Goal: Task Accomplishment & Management: Use online tool/utility

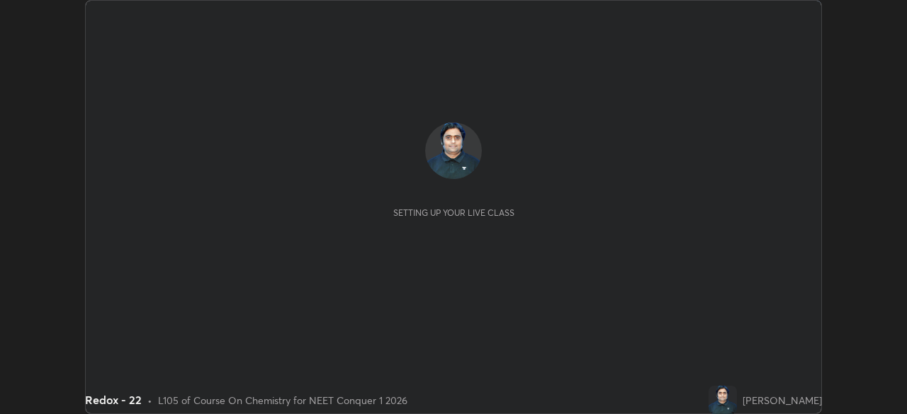
scroll to position [414, 907]
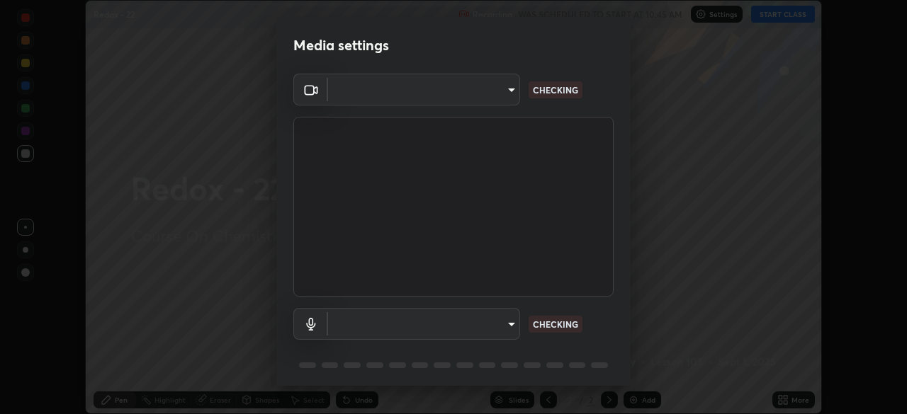
type input "6c2cbd707de14d6f22ad6aa38dcece7be3c4addb00b53b9d4bb55d2e14cdbb5a"
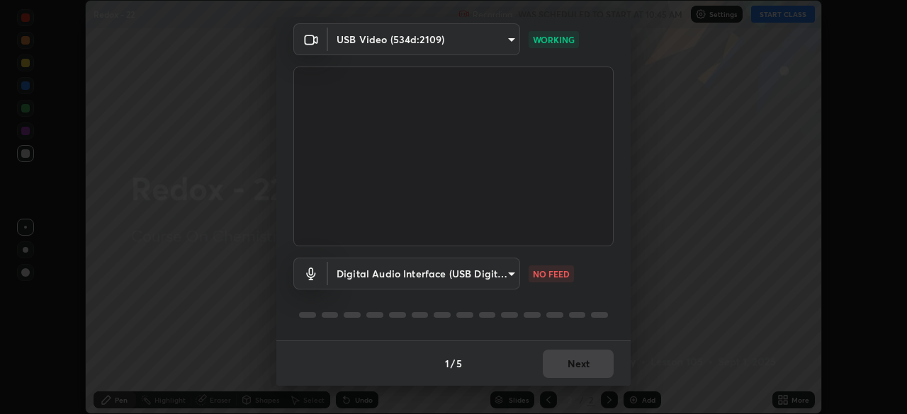
click at [507, 273] on body "Erase all Redox - 22 Recording WAS SCHEDULED TO START AT 10:45 AM Settings STAR…" at bounding box center [453, 207] width 907 height 414
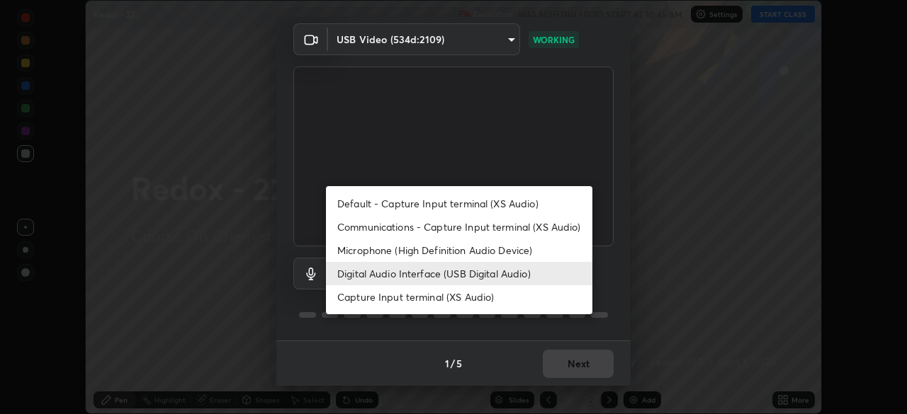
click at [488, 249] on li "Microphone (High Definition Audio Device)" at bounding box center [459, 250] width 266 height 23
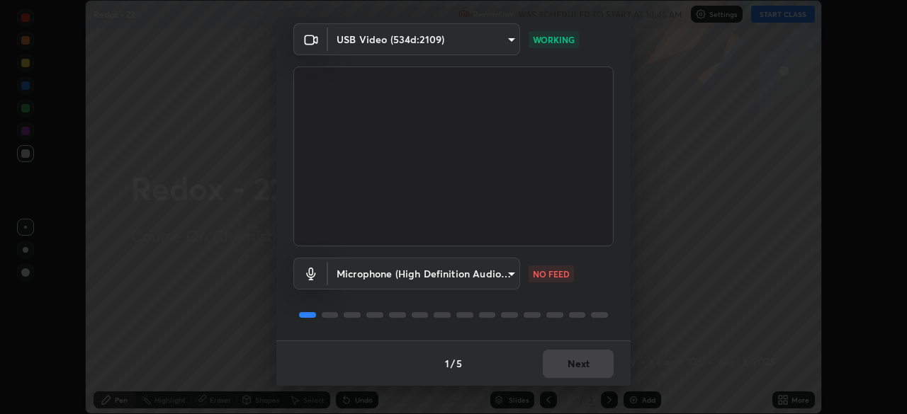
click at [501, 278] on body "Erase all Redox - 22 Recording WAS SCHEDULED TO START AT 10:45 AM Settings STAR…" at bounding box center [453, 207] width 907 height 414
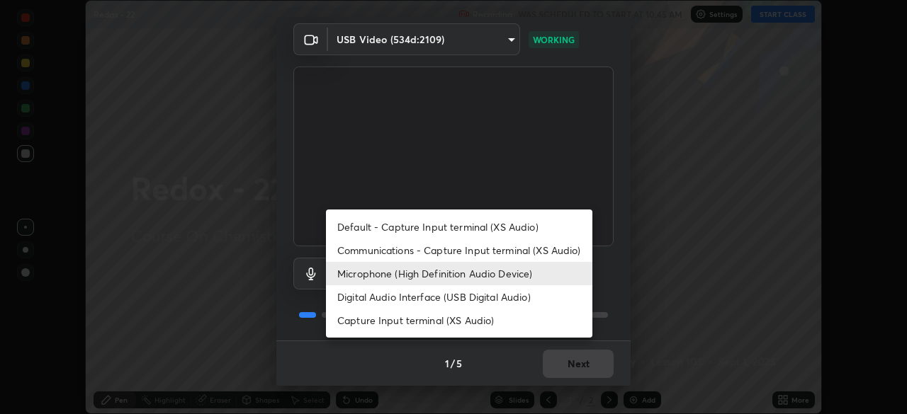
click at [502, 298] on li "Digital Audio Interface (USB Digital Audio)" at bounding box center [459, 297] width 266 height 23
type input "92fc6c620aea32985c7664e917a3091a5e5ef340cbe99d852034d1b957b67b9c"
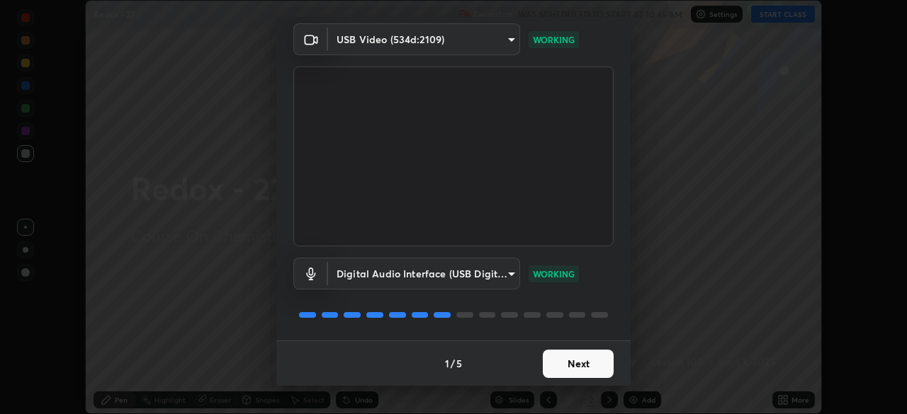
click at [577, 361] on button "Next" at bounding box center [578, 364] width 71 height 28
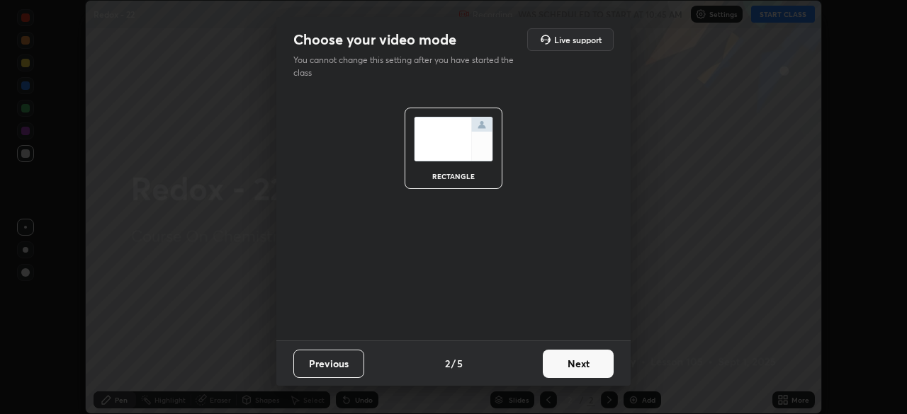
scroll to position [0, 0]
click at [582, 366] on button "Next" at bounding box center [578, 364] width 71 height 28
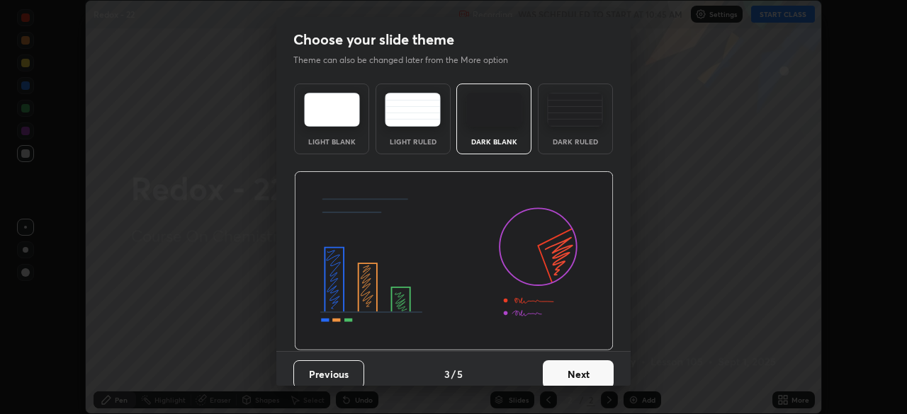
click at [587, 366] on button "Next" at bounding box center [578, 375] width 71 height 28
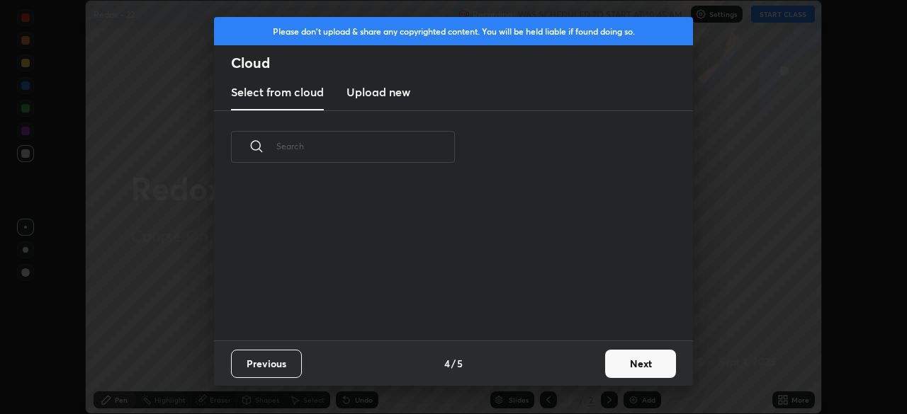
click at [627, 366] on button "Next" at bounding box center [640, 364] width 71 height 28
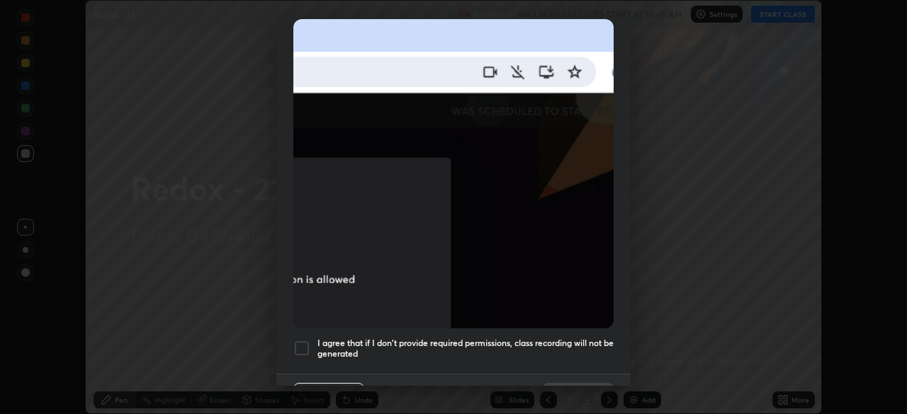
scroll to position [339, 0]
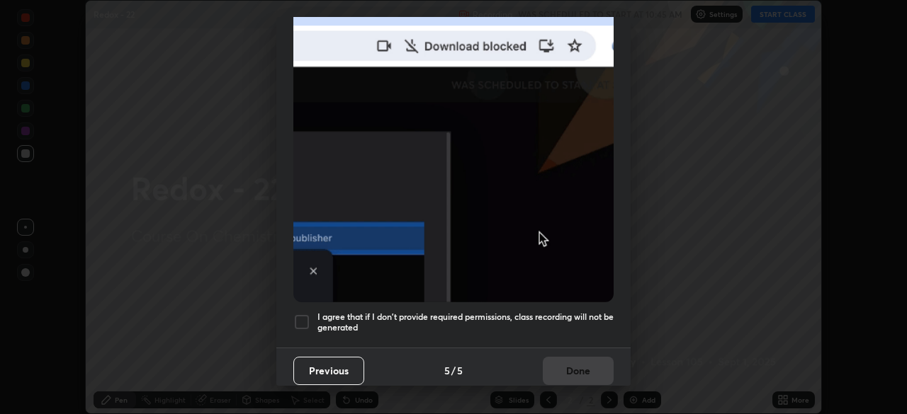
click at [384, 317] on h5 "I agree that if I don't provide required permissions, class recording will not …" at bounding box center [465, 323] width 296 height 22
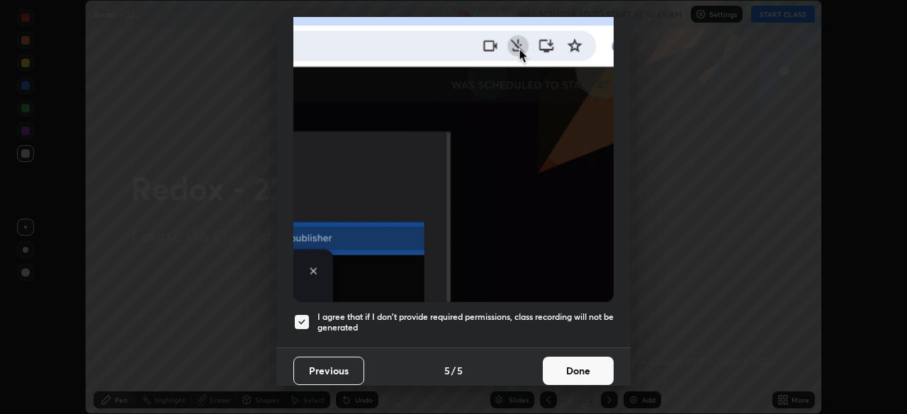
click at [574, 366] on button "Done" at bounding box center [578, 371] width 71 height 28
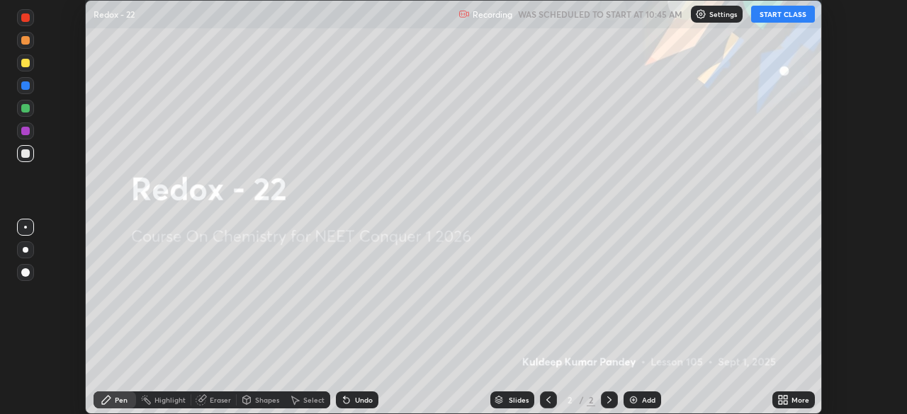
click at [780, 402] on icon at bounding box center [781, 403] width 4 height 4
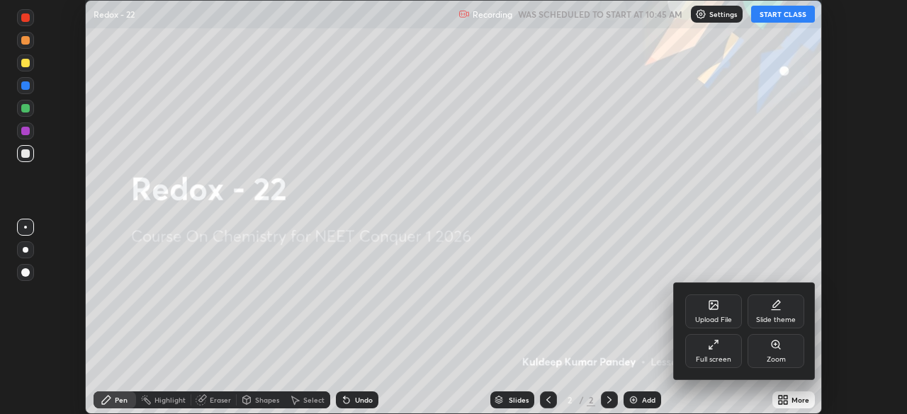
click at [711, 310] on icon at bounding box center [713, 305] width 11 height 11
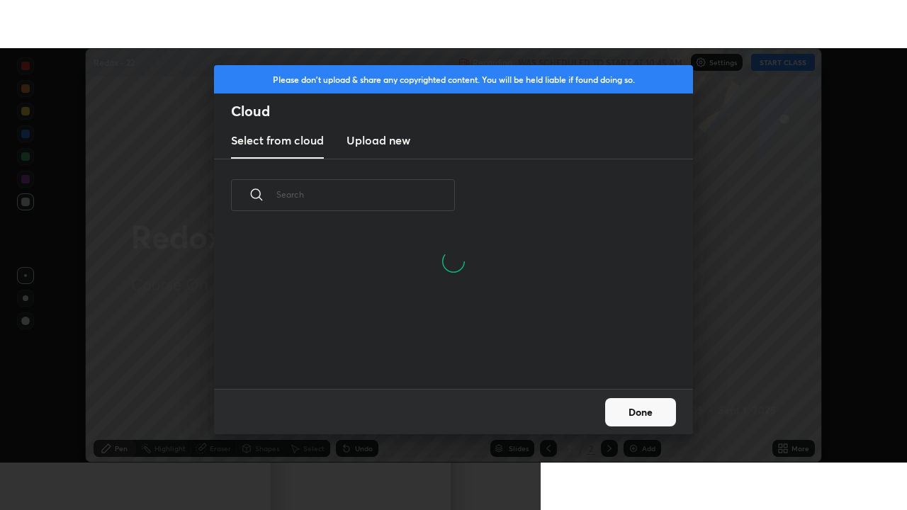
scroll to position [157, 455]
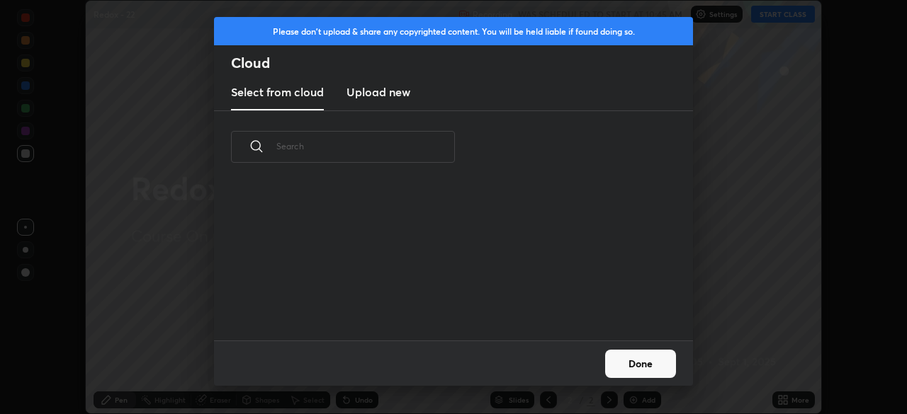
click at [388, 96] on h3 "Upload new" at bounding box center [378, 92] width 64 height 17
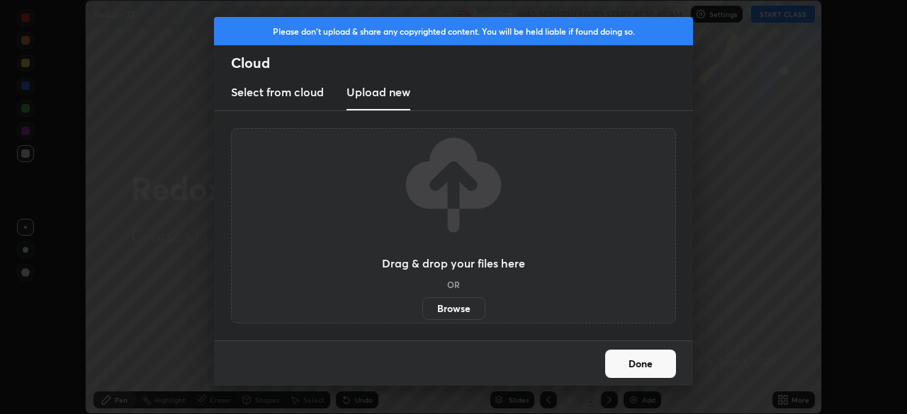
click at [451, 307] on label "Browse" at bounding box center [453, 309] width 63 height 23
click at [422, 307] on input "Browse" at bounding box center [422, 309] width 0 height 23
click at [459, 310] on label "Browse" at bounding box center [453, 309] width 63 height 23
click at [422, 310] on input "Browse" at bounding box center [422, 309] width 0 height 23
click at [451, 308] on label "Browse" at bounding box center [453, 309] width 63 height 23
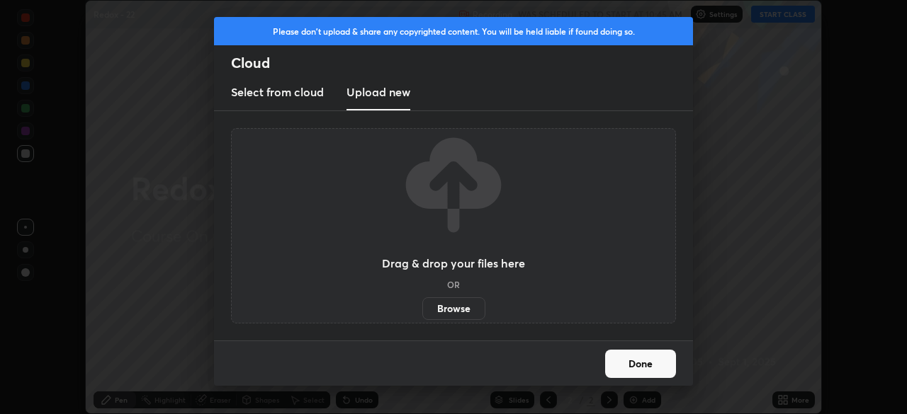
click at [422, 308] on input "Browse" at bounding box center [422, 309] width 0 height 23
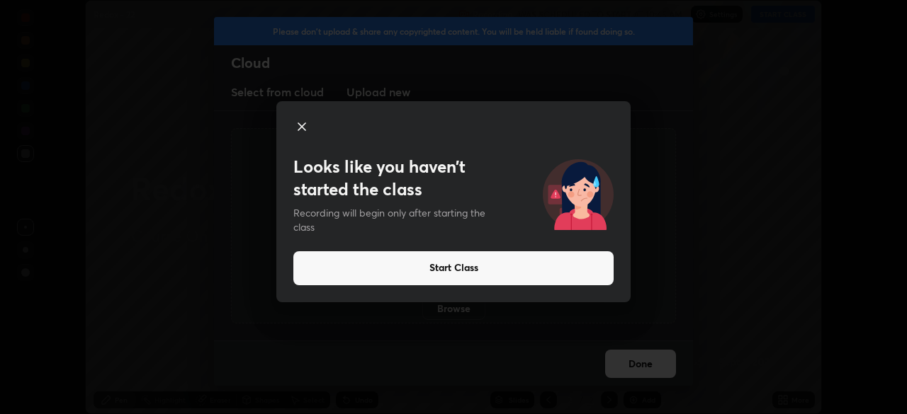
click at [302, 129] on icon at bounding box center [301, 126] width 17 height 17
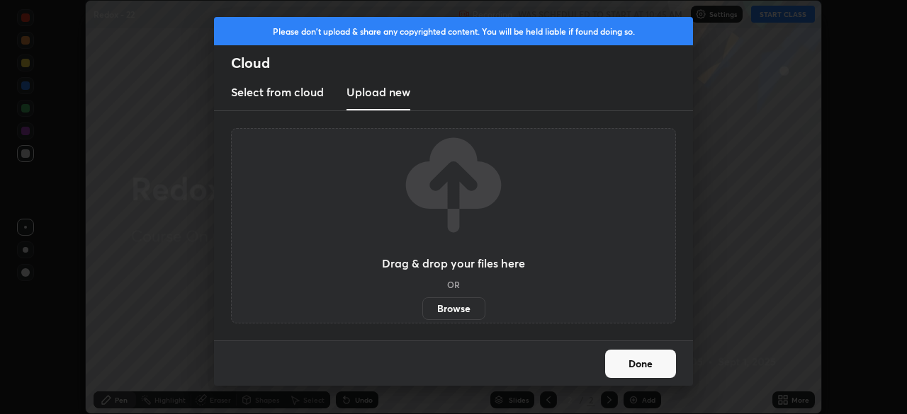
click at [453, 307] on label "Browse" at bounding box center [453, 309] width 63 height 23
click at [422, 307] on input "Browse" at bounding box center [422, 309] width 0 height 23
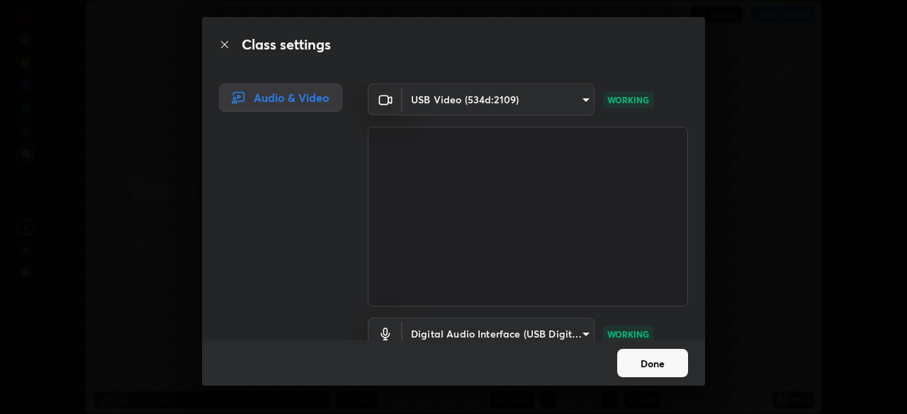
click at [632, 363] on button "Done" at bounding box center [652, 363] width 71 height 28
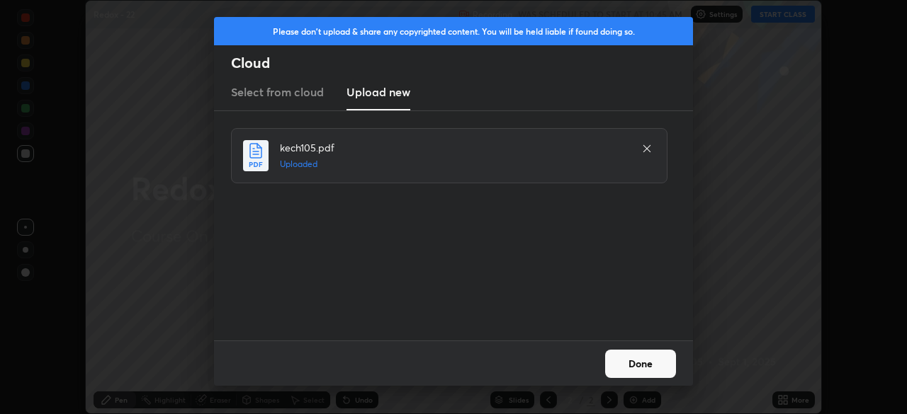
click at [637, 364] on button "Done" at bounding box center [640, 364] width 71 height 28
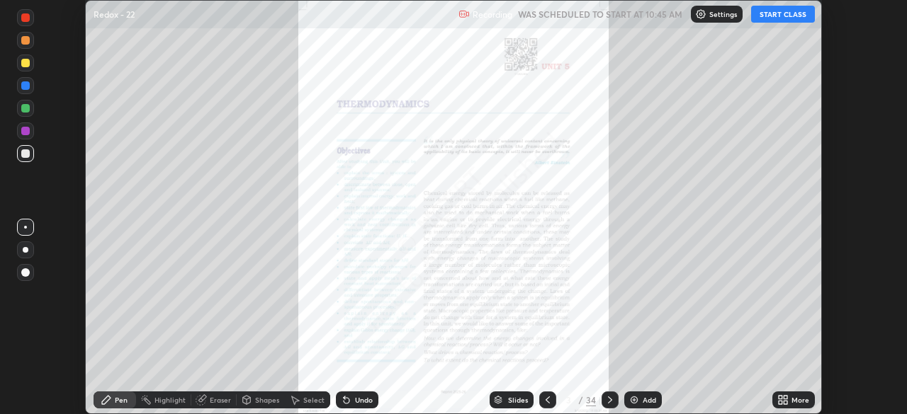
click at [780, 397] on icon at bounding box center [781, 398] width 4 height 4
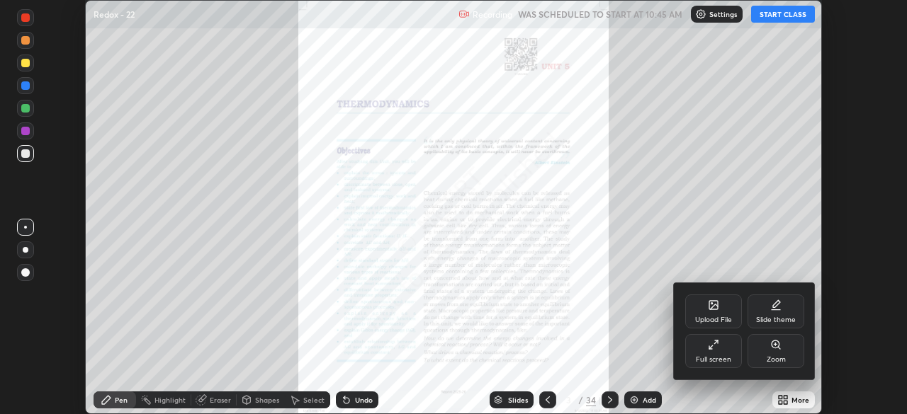
click at [722, 349] on div "Full screen" at bounding box center [713, 351] width 57 height 34
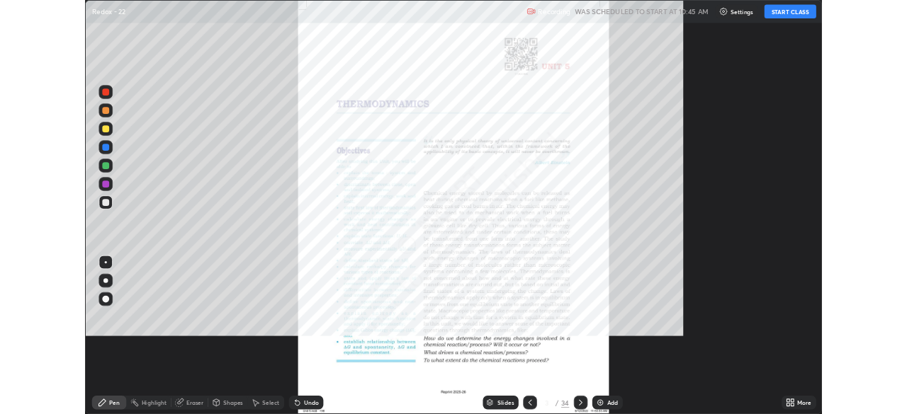
scroll to position [510, 907]
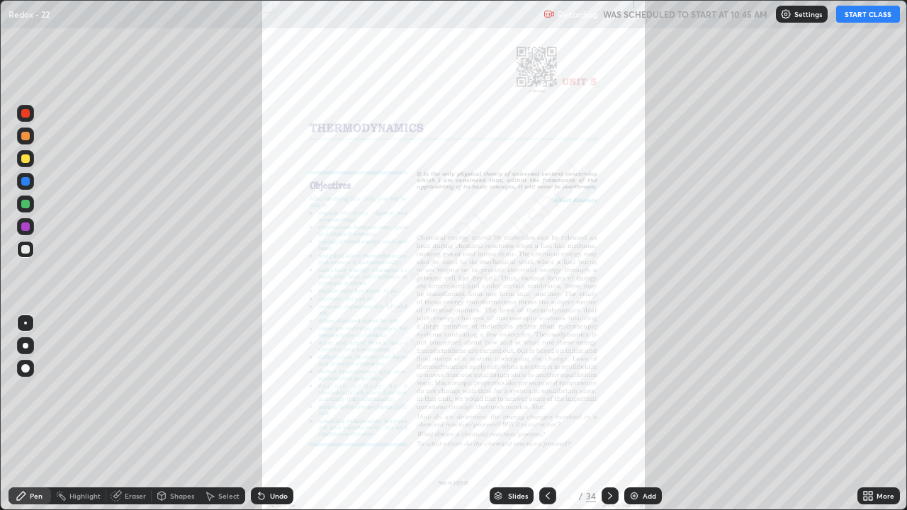
click at [609, 414] on icon at bounding box center [609, 495] width 11 height 11
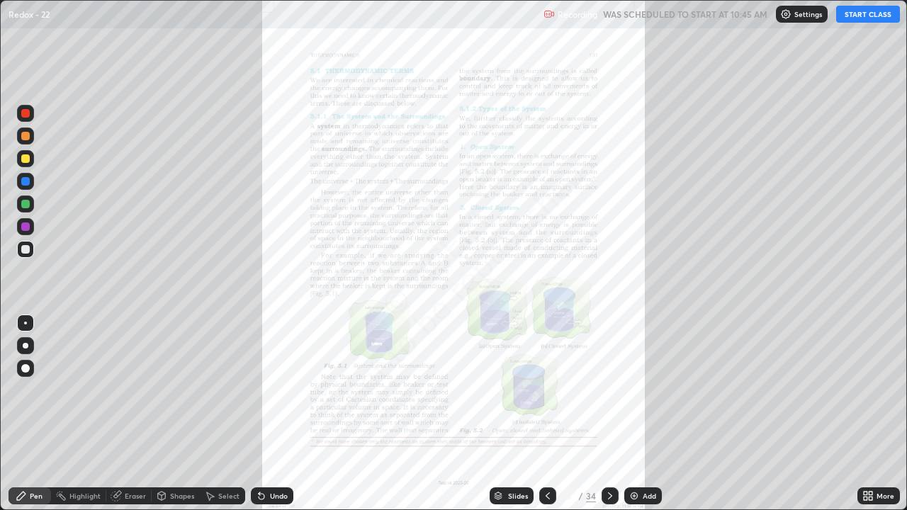
click at [608, 414] on icon at bounding box center [610, 495] width 4 height 7
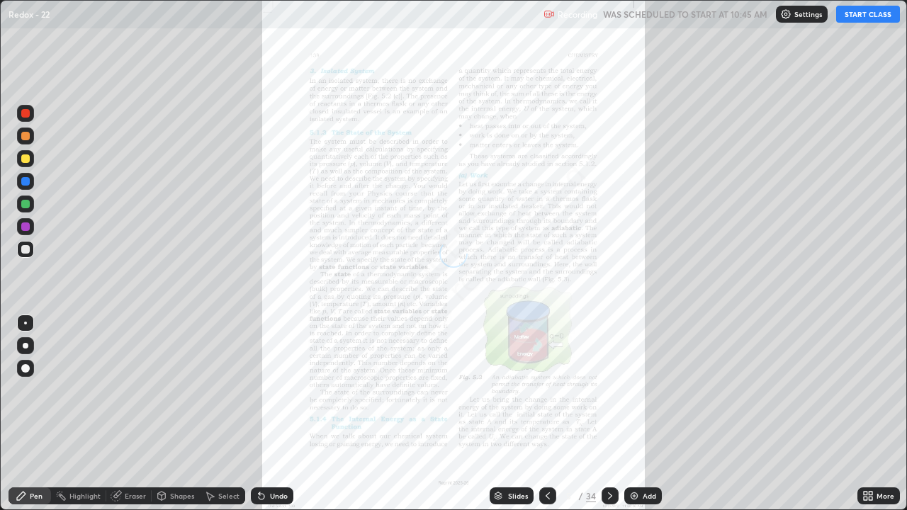
click at [608, 414] on icon at bounding box center [609, 495] width 11 height 11
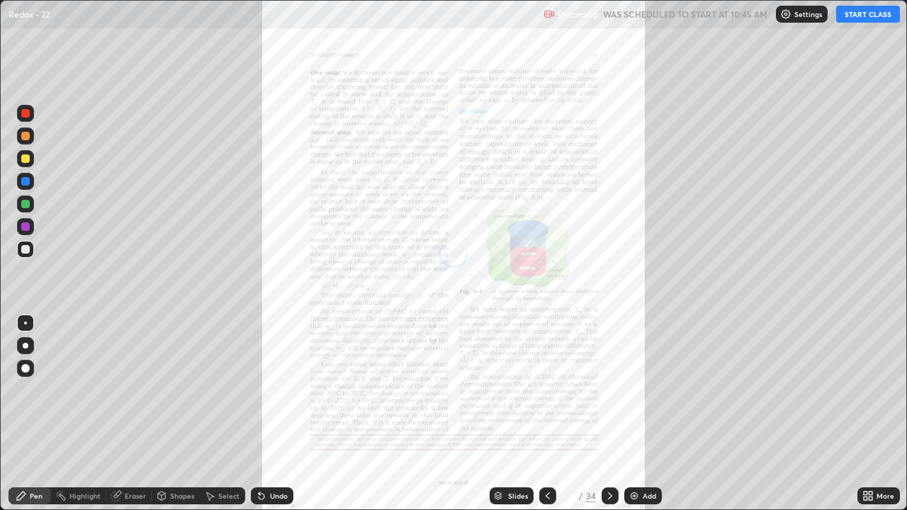
click at [610, 414] on icon at bounding box center [609, 495] width 11 height 11
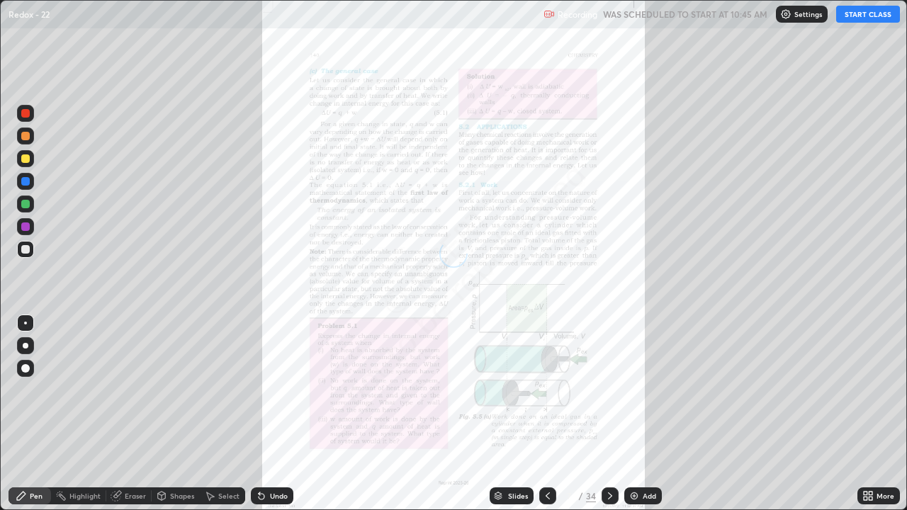
click at [607, 414] on icon at bounding box center [609, 495] width 11 height 11
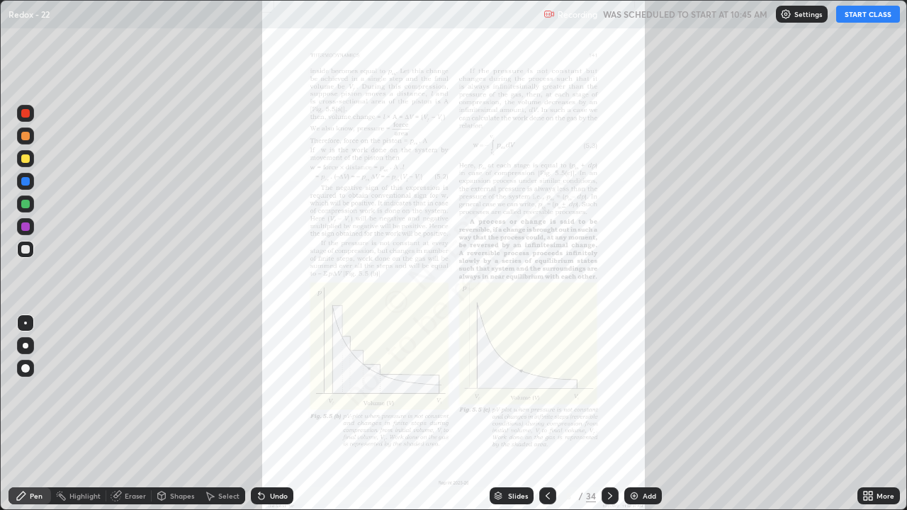
click at [609, 414] on icon at bounding box center [610, 495] width 4 height 7
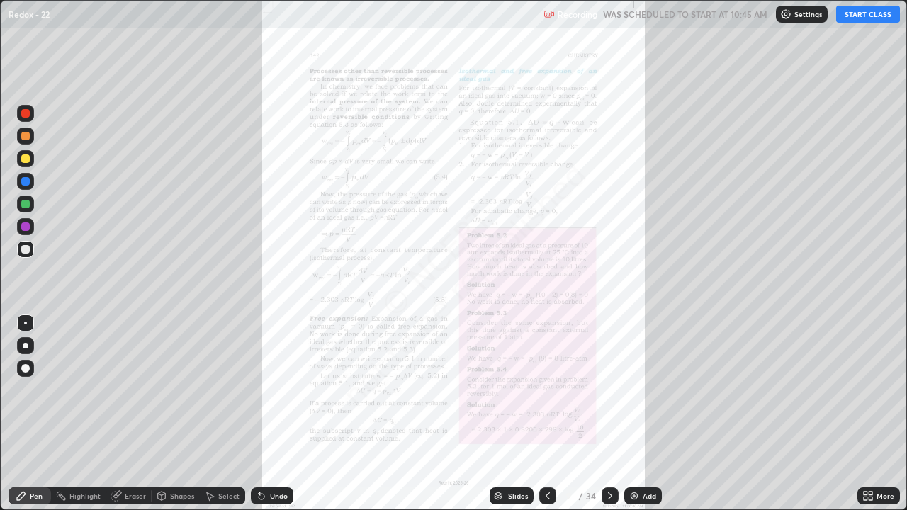
click at [610, 414] on icon at bounding box center [609, 495] width 11 height 11
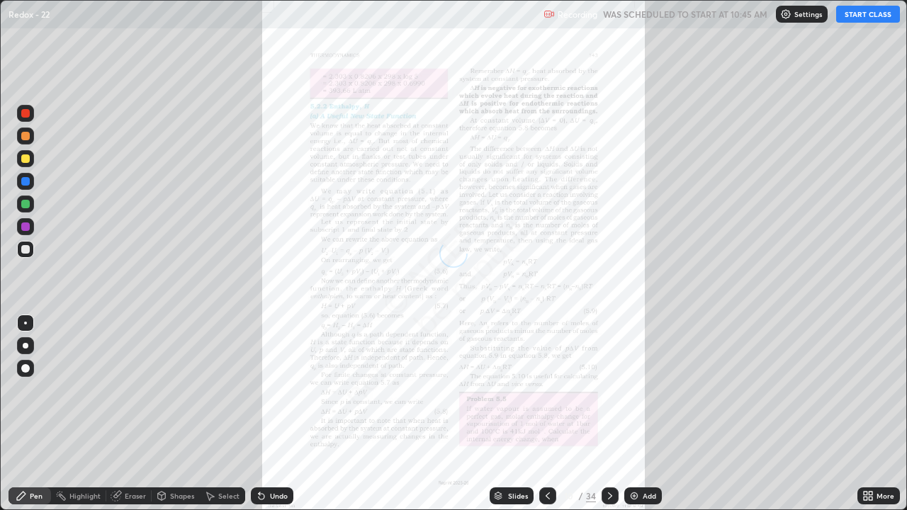
click at [608, 414] on icon at bounding box center [610, 495] width 4 height 7
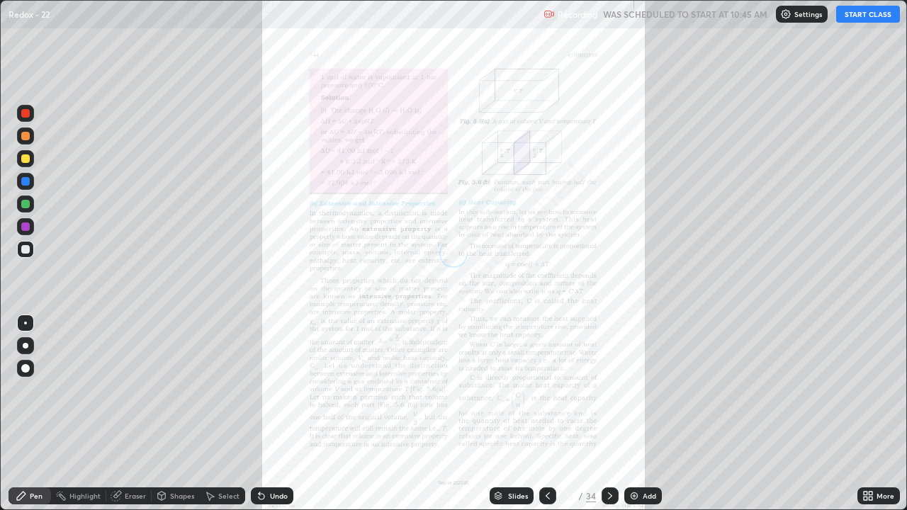
click at [606, 414] on icon at bounding box center [609, 495] width 11 height 11
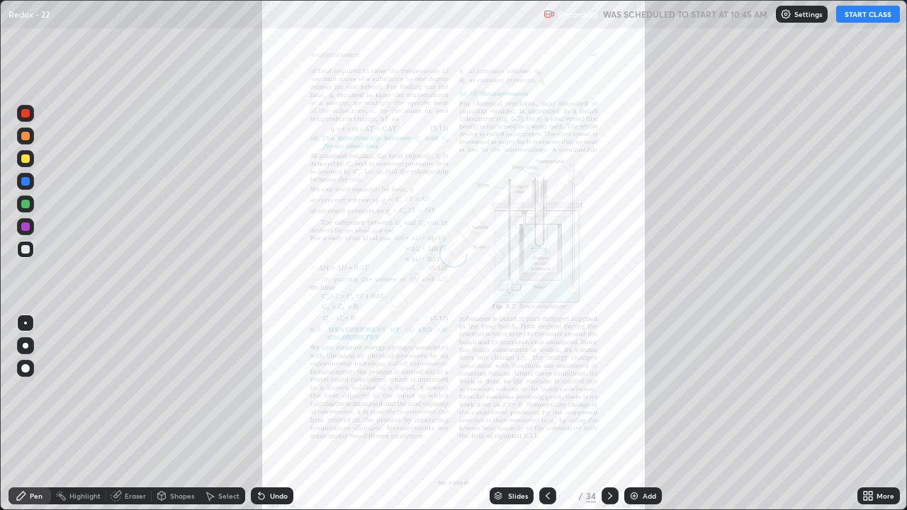
click at [607, 414] on icon at bounding box center [609, 495] width 11 height 11
click at [608, 414] on icon at bounding box center [609, 495] width 11 height 11
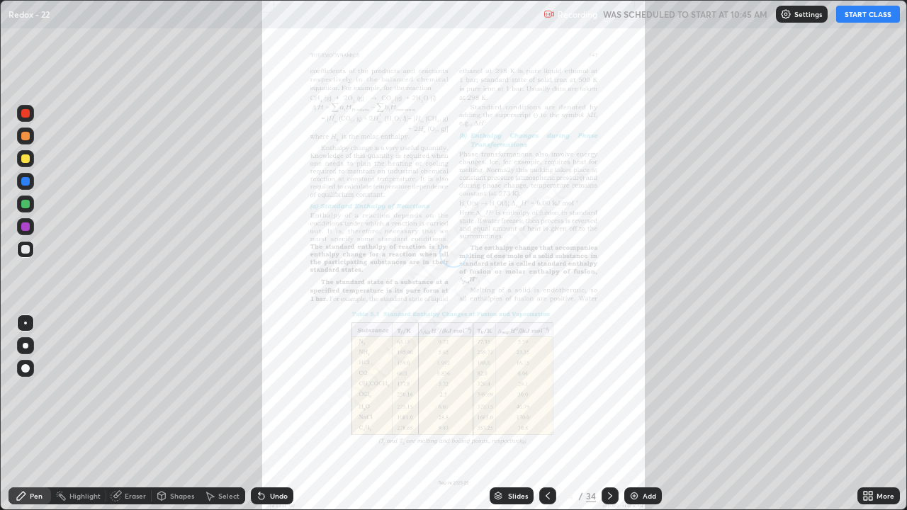
click at [608, 414] on icon at bounding box center [610, 495] width 4 height 7
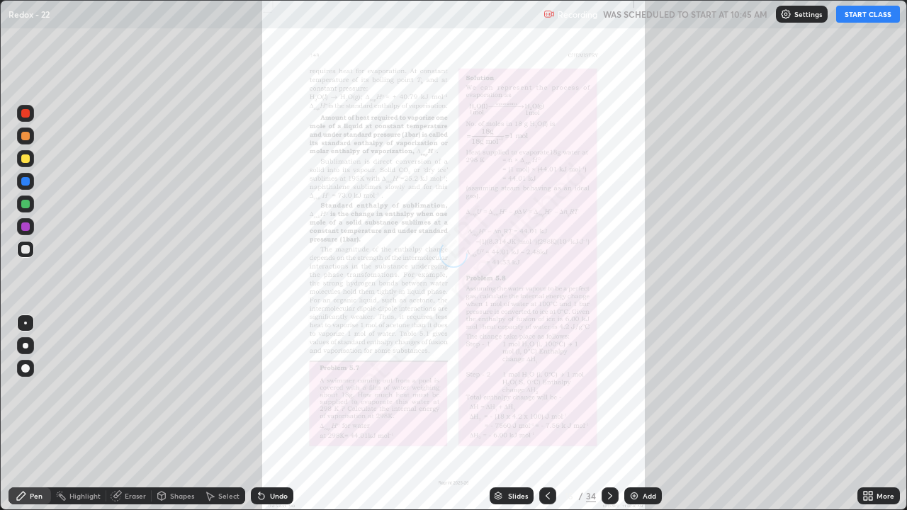
click at [609, 414] on icon at bounding box center [609, 495] width 11 height 11
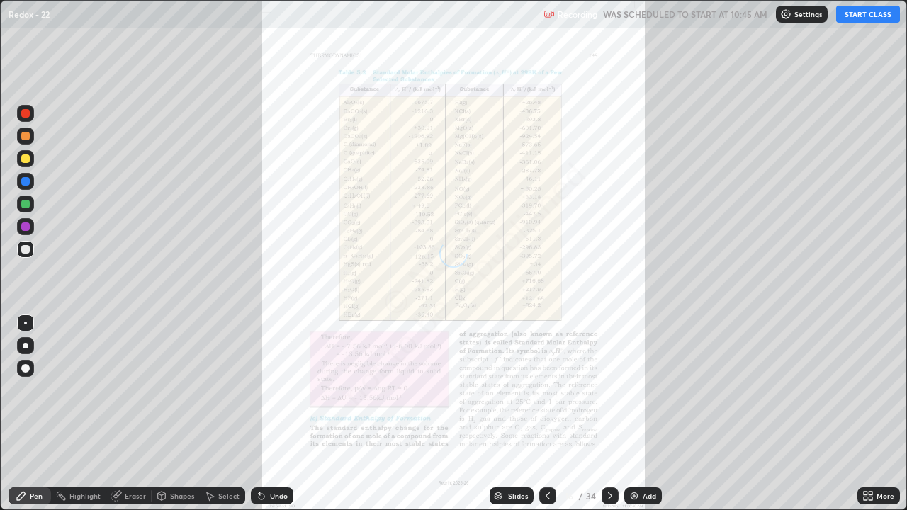
click at [608, 414] on icon at bounding box center [609, 495] width 11 height 11
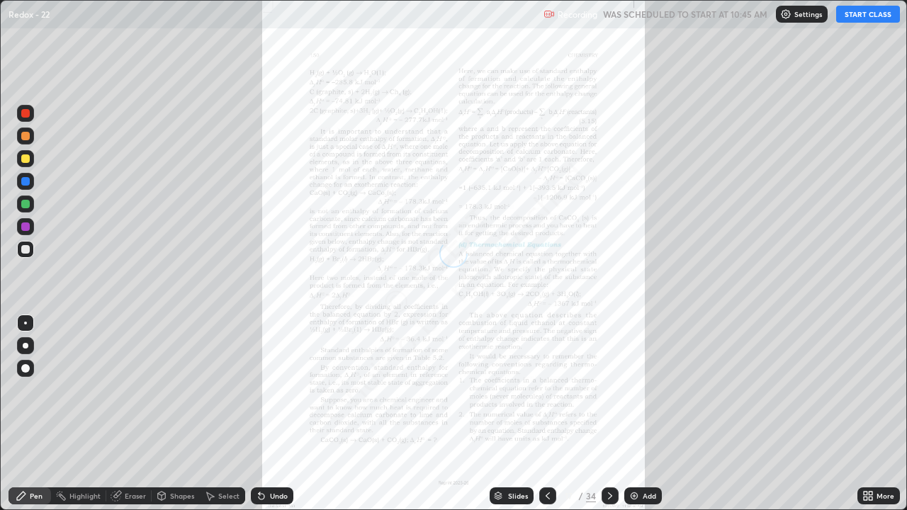
click at [610, 414] on icon at bounding box center [609, 495] width 11 height 11
click at [609, 414] on icon at bounding box center [609, 495] width 11 height 11
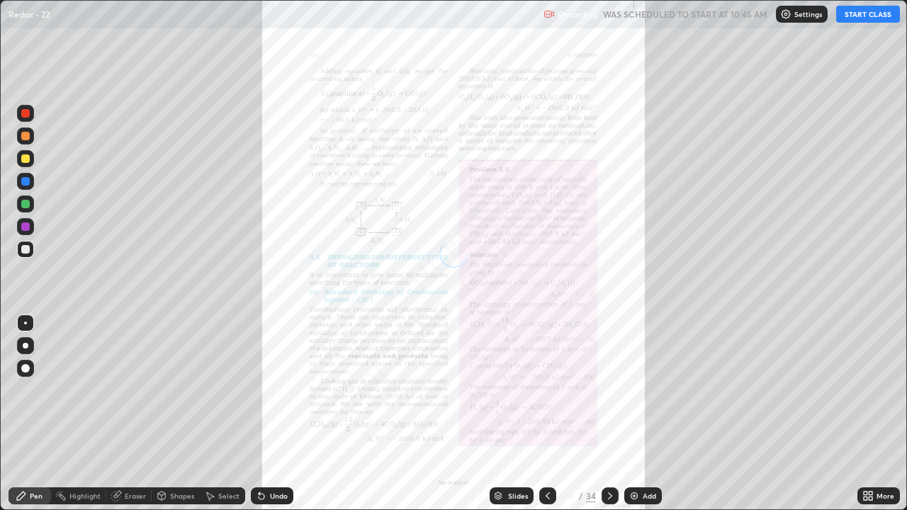
click at [608, 414] on icon at bounding box center [610, 495] width 4 height 7
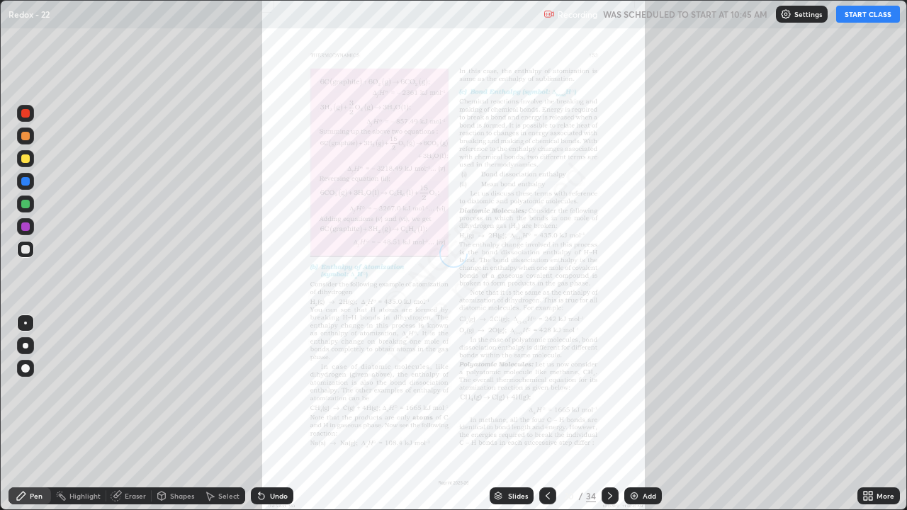
click at [608, 414] on icon at bounding box center [609, 495] width 11 height 11
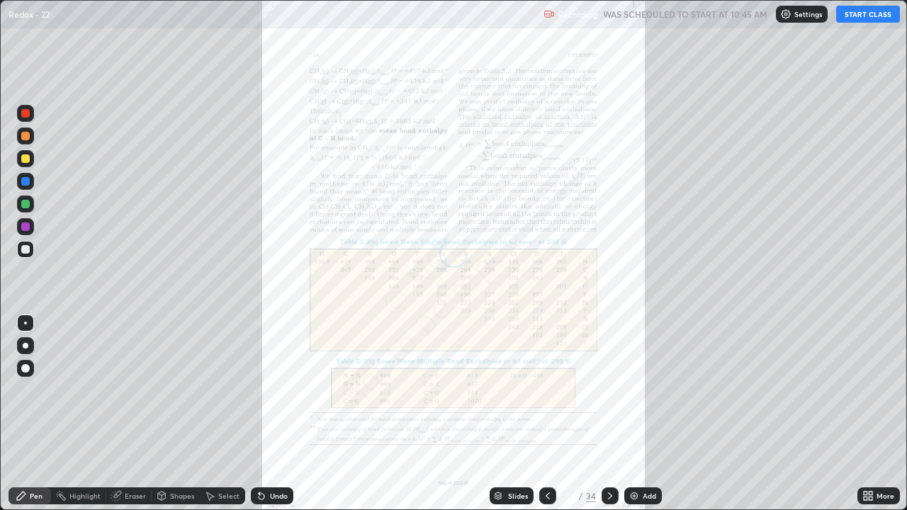
click at [609, 414] on icon at bounding box center [610, 495] width 4 height 7
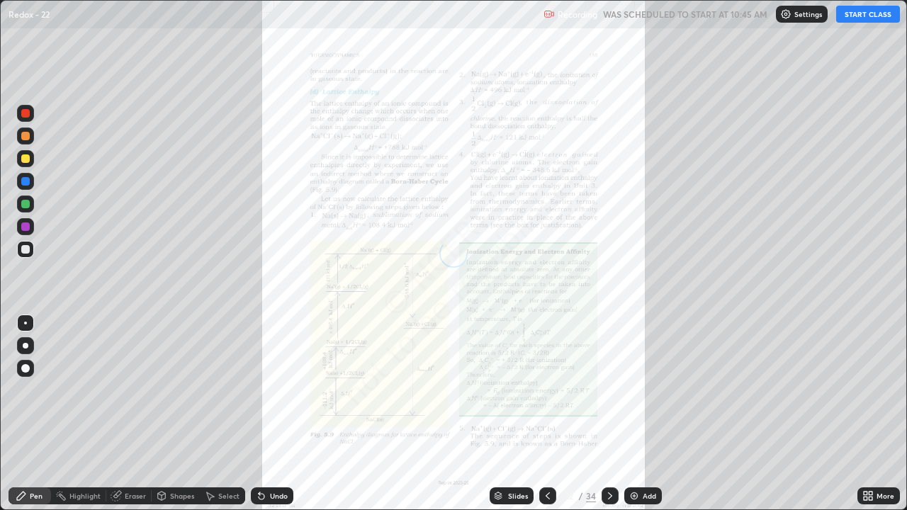
click at [608, 414] on icon at bounding box center [610, 495] width 4 height 7
click at [609, 414] on icon at bounding box center [610, 495] width 4 height 7
click at [609, 414] on icon at bounding box center [609, 495] width 11 height 11
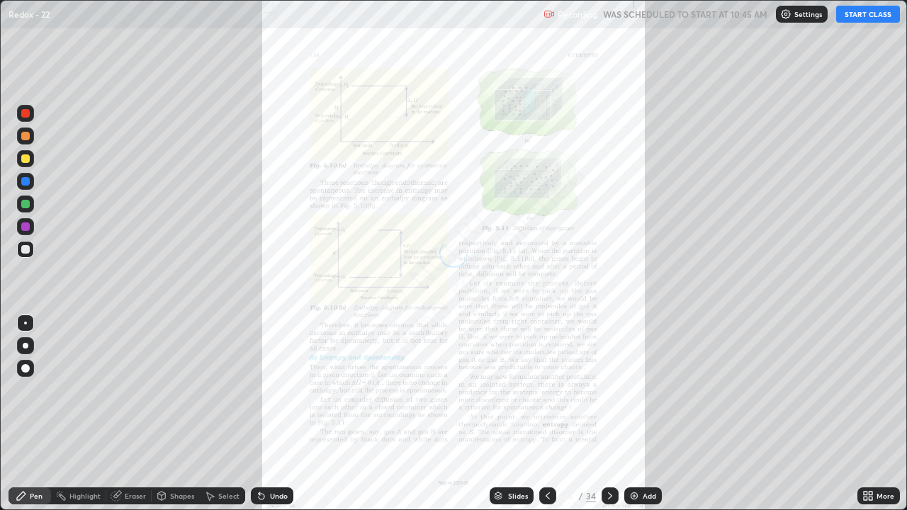
click at [608, 414] on icon at bounding box center [610, 495] width 4 height 7
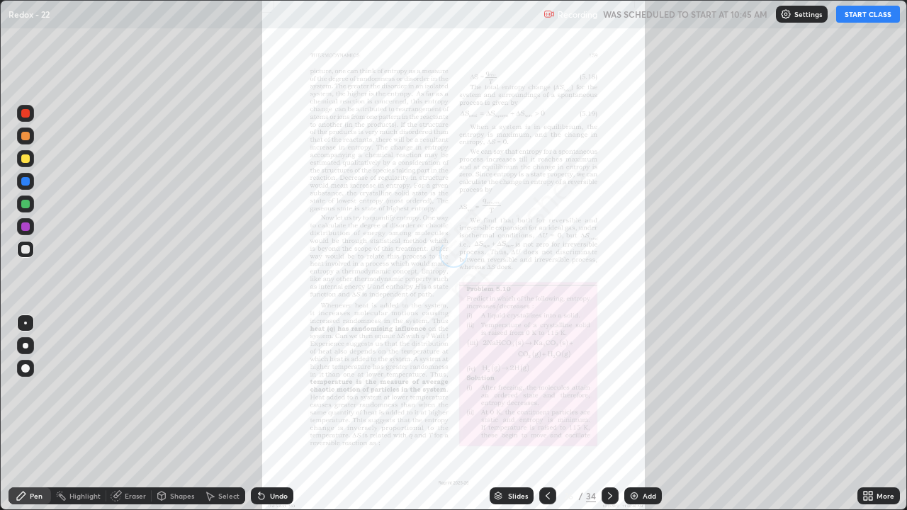
click at [608, 414] on icon at bounding box center [610, 495] width 4 height 7
click at [608, 414] on icon at bounding box center [609, 495] width 11 height 11
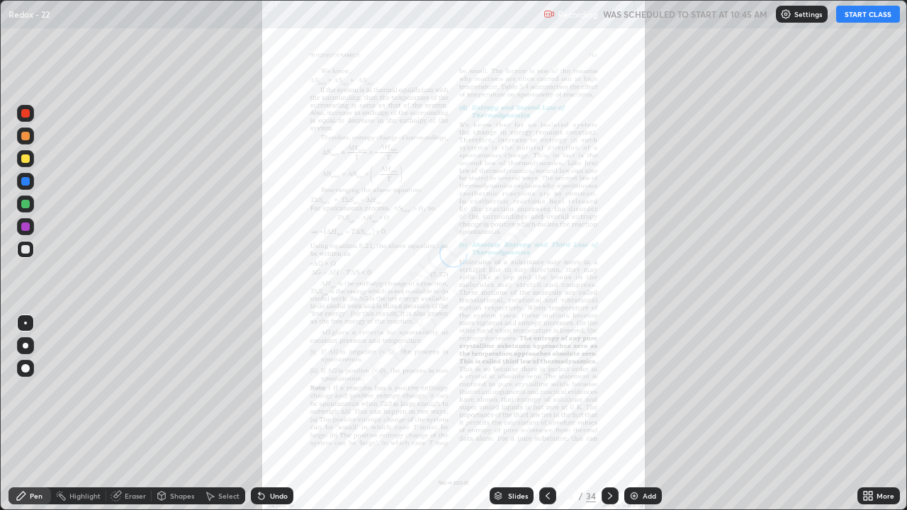
click at [609, 414] on icon at bounding box center [610, 495] width 4 height 7
click at [610, 414] on icon at bounding box center [609, 495] width 11 height 11
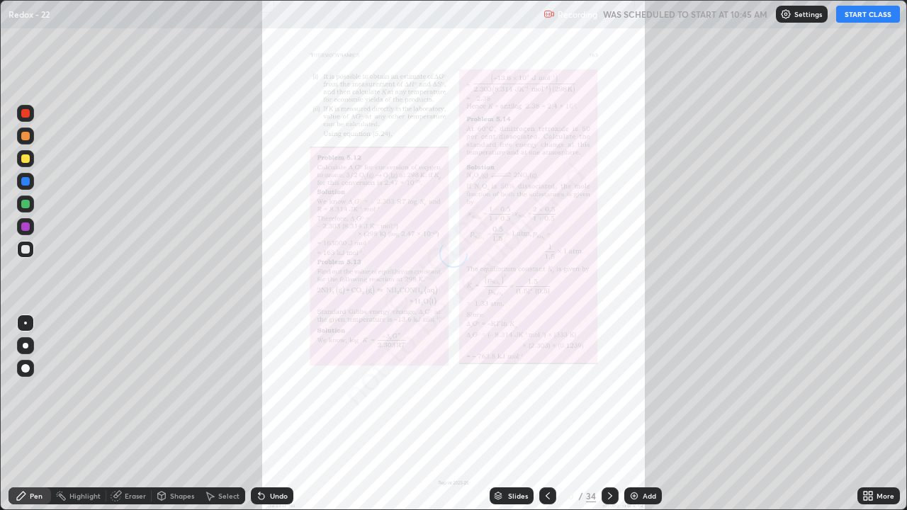
click at [608, 414] on icon at bounding box center [610, 495] width 4 height 7
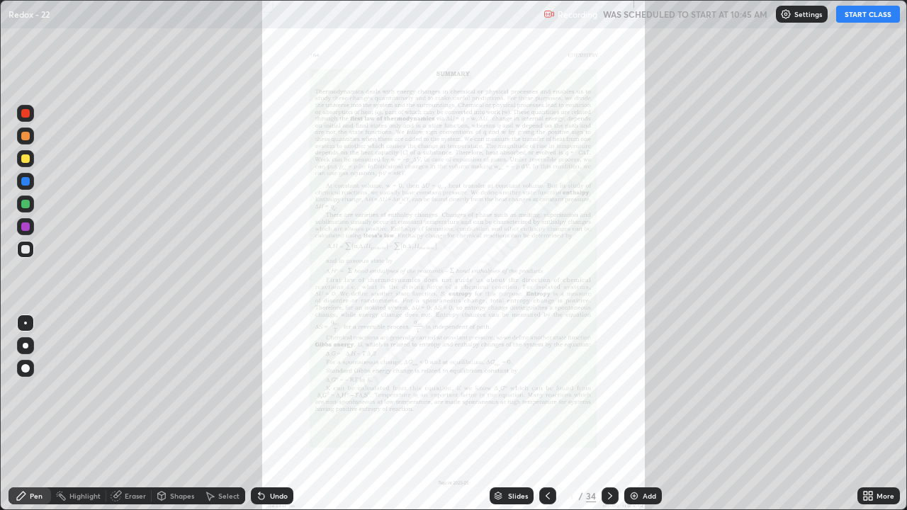
click at [848, 16] on button "START CLASS" at bounding box center [868, 14] width 64 height 17
click at [607, 414] on icon at bounding box center [609, 495] width 11 height 11
click at [608, 414] on icon at bounding box center [609, 495] width 11 height 11
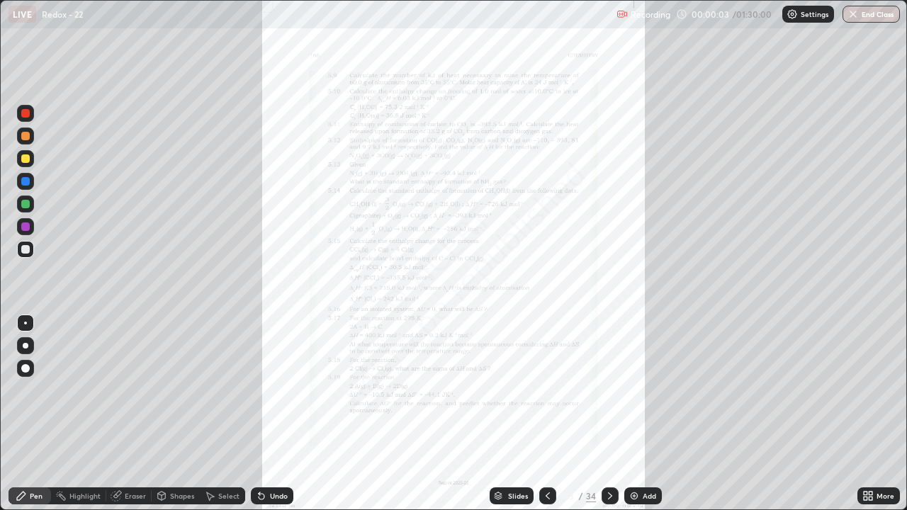
click at [546, 414] on icon at bounding box center [547, 495] width 11 height 11
click at [546, 414] on icon at bounding box center [548, 495] width 4 height 7
click at [610, 414] on icon at bounding box center [609, 495] width 11 height 11
click at [608, 414] on icon at bounding box center [609, 495] width 11 height 11
click at [608, 414] on icon at bounding box center [610, 495] width 4 height 7
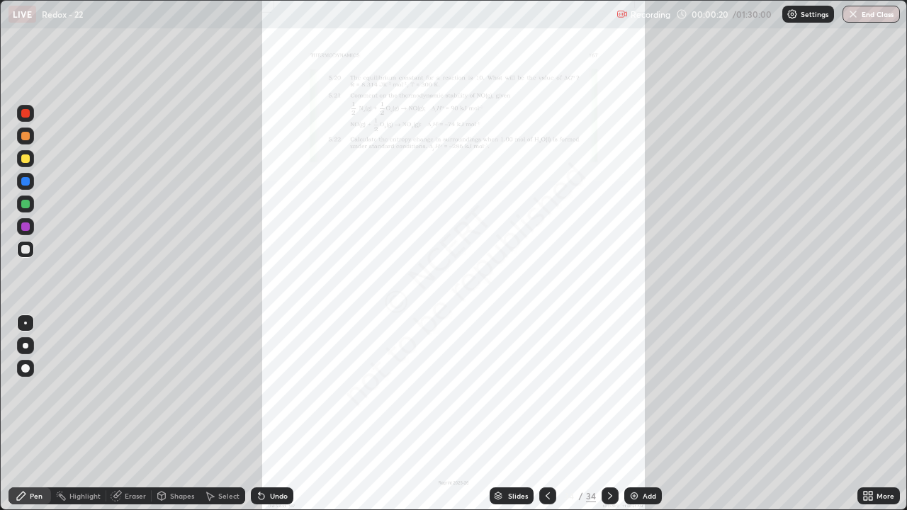
click at [548, 414] on icon at bounding box center [547, 495] width 11 height 11
click at [875, 414] on div "More" at bounding box center [878, 495] width 43 height 17
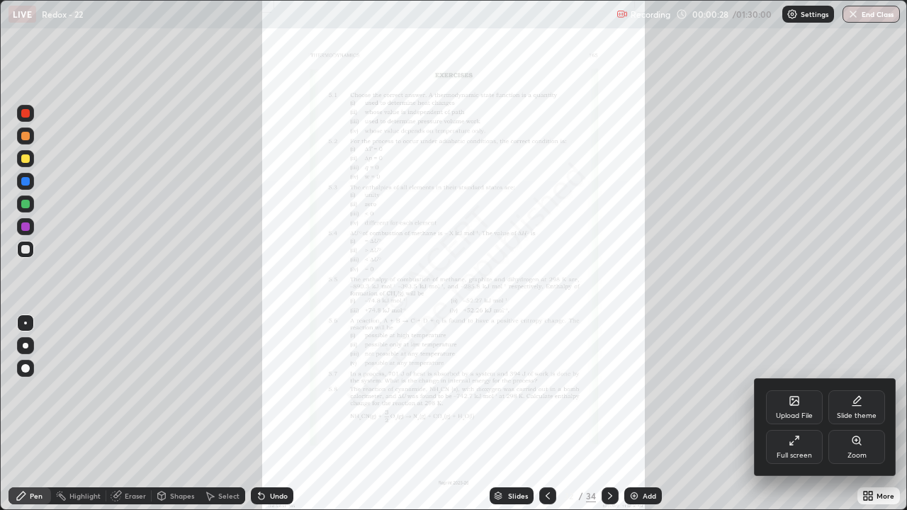
click at [859, 414] on div "Zoom" at bounding box center [856, 455] width 19 height 7
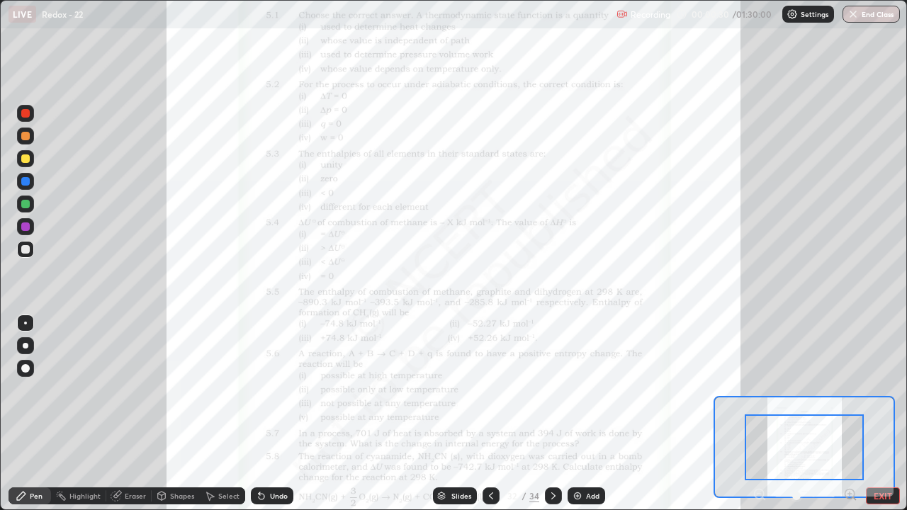
click at [849, 414] on icon at bounding box center [850, 494] width 4 height 0
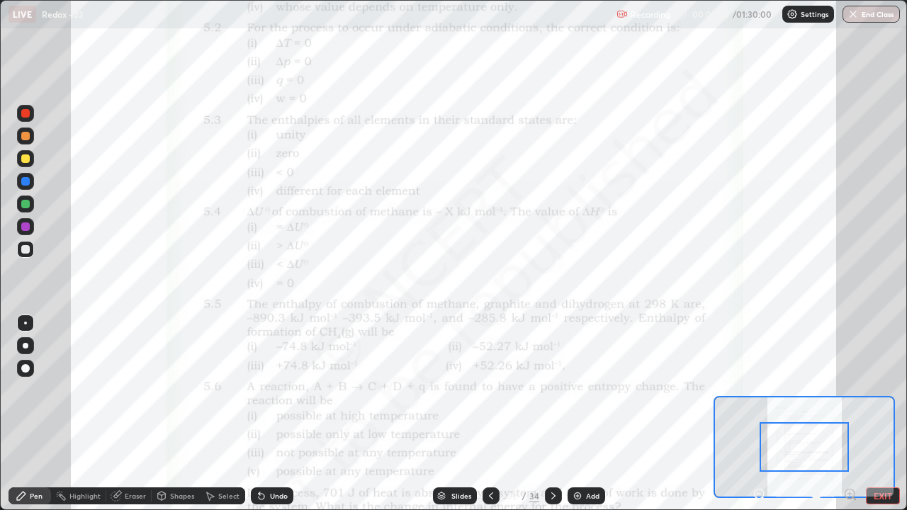
click at [849, 414] on icon at bounding box center [850, 494] width 4 height 0
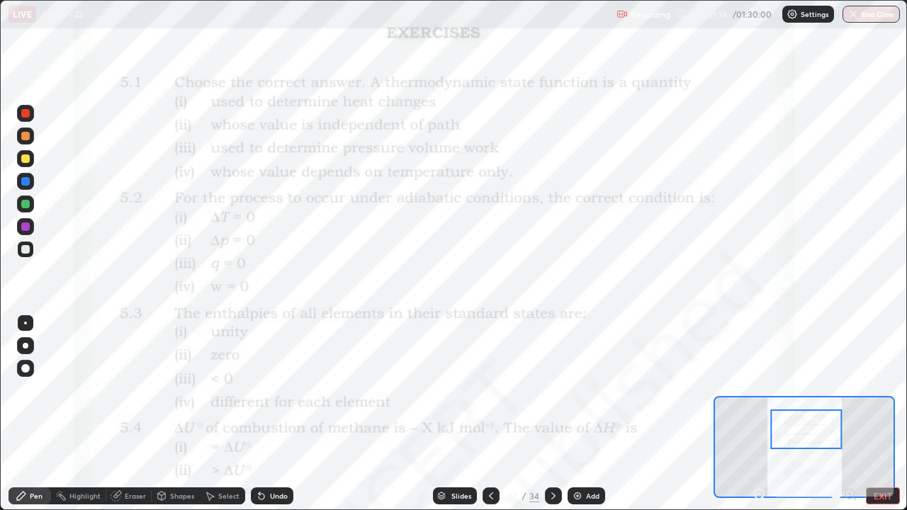
click at [25, 159] on div at bounding box center [25, 158] width 9 height 9
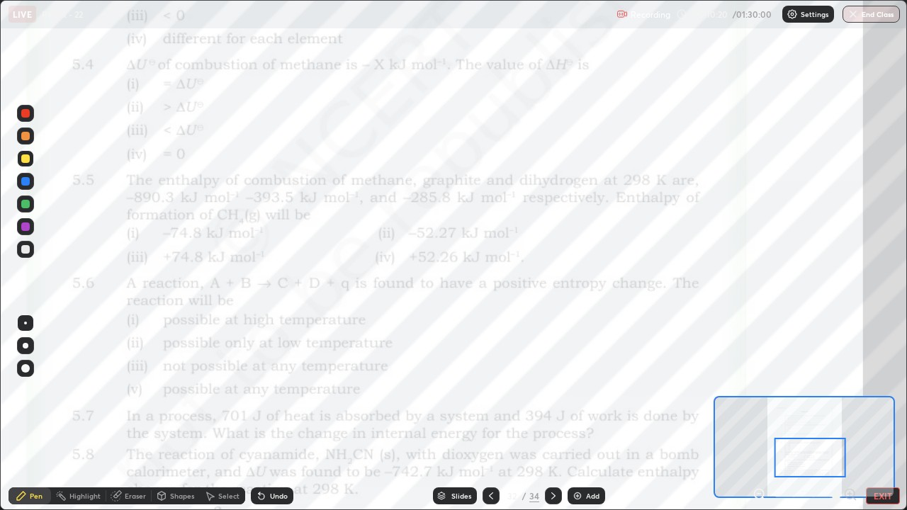
click at [137, 414] on div "Eraser" at bounding box center [135, 495] width 21 height 7
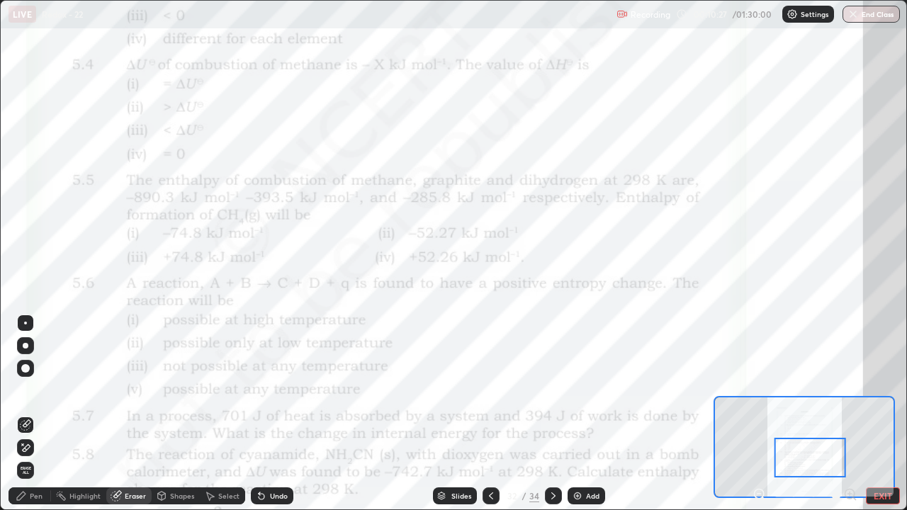
click at [36, 414] on div "Pen" at bounding box center [36, 495] width 13 height 7
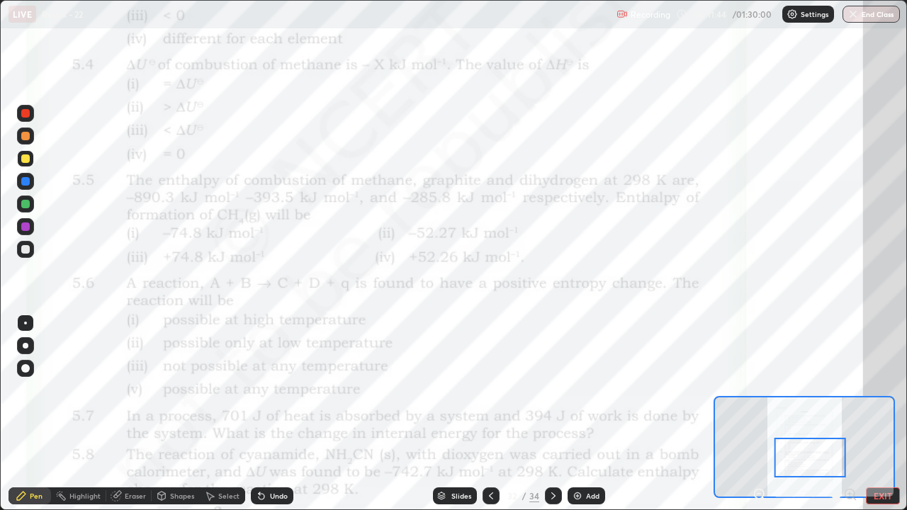
click at [144, 414] on div "Eraser" at bounding box center [135, 495] width 21 height 7
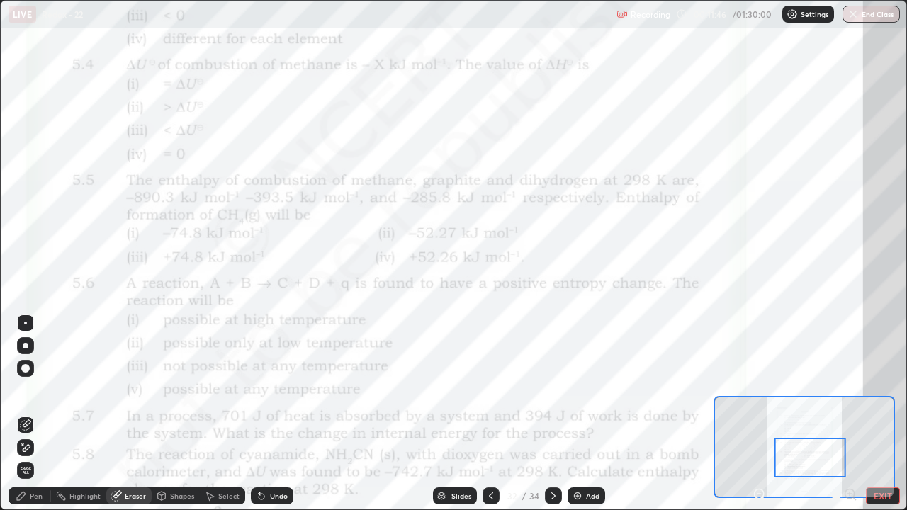
click at [35, 414] on div "Pen" at bounding box center [36, 495] width 13 height 7
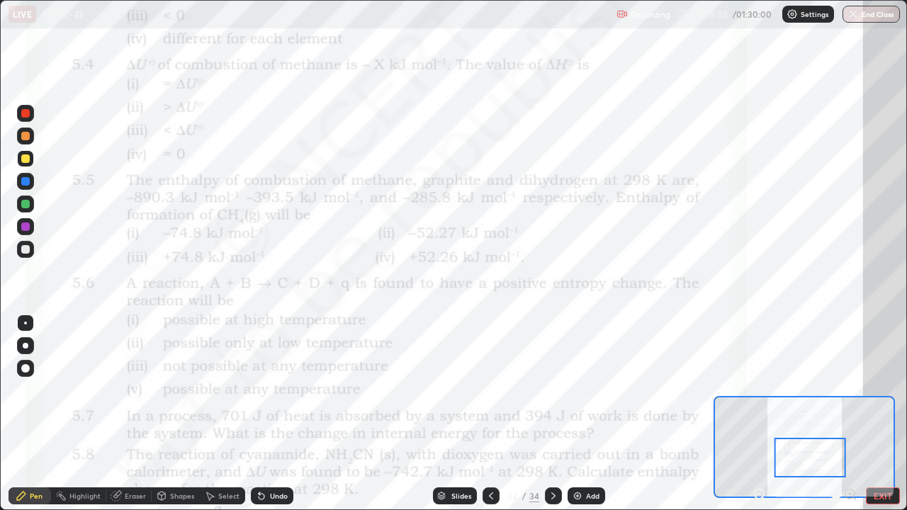
click at [577, 414] on img at bounding box center [577, 495] width 11 height 11
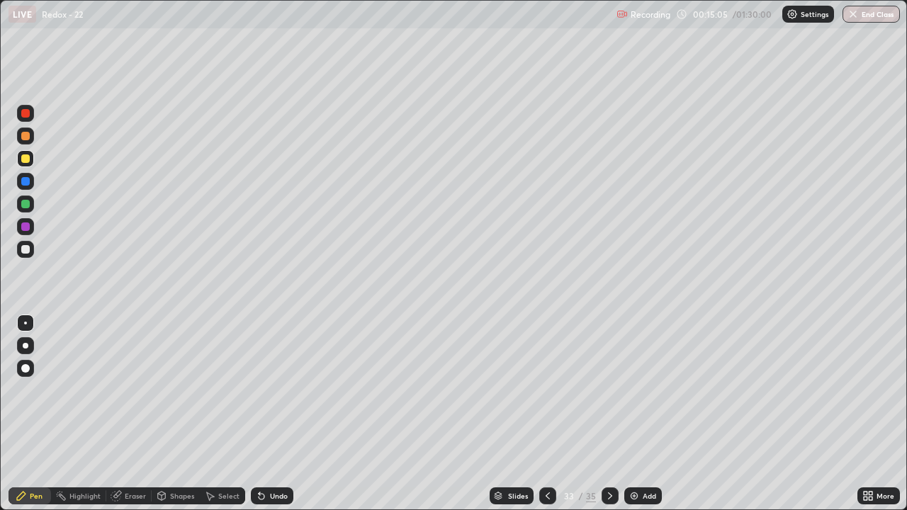
click at [26, 346] on div at bounding box center [26, 346] width 6 height 6
click at [544, 414] on icon at bounding box center [547, 495] width 11 height 11
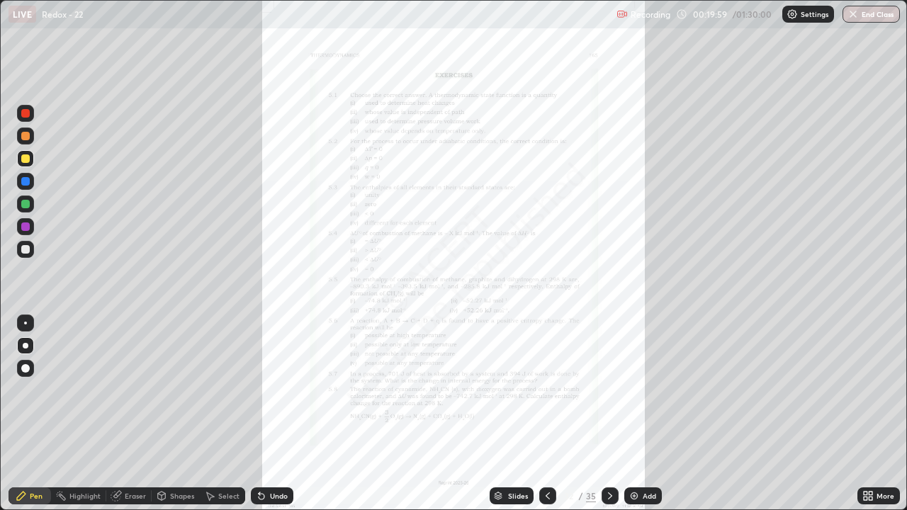
click at [869, 414] on icon at bounding box center [871, 494] width 4 height 4
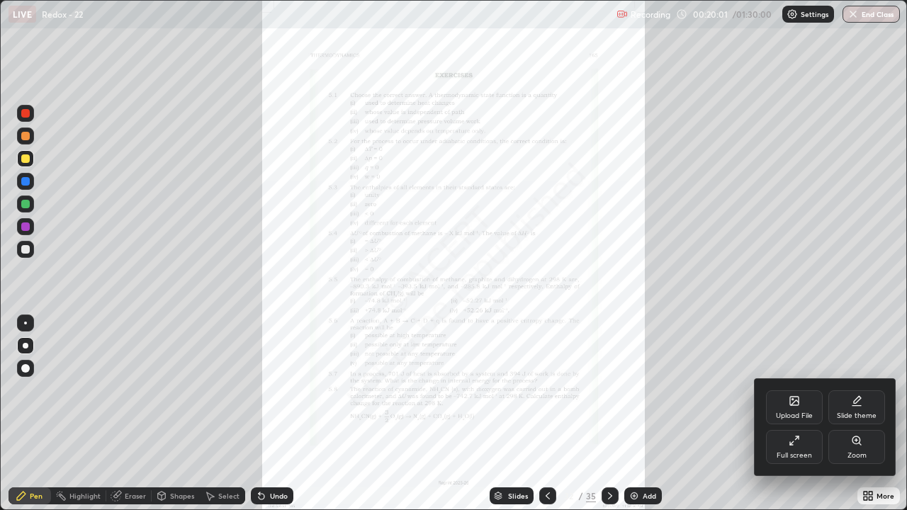
click at [854, 414] on div "Zoom" at bounding box center [856, 447] width 57 height 34
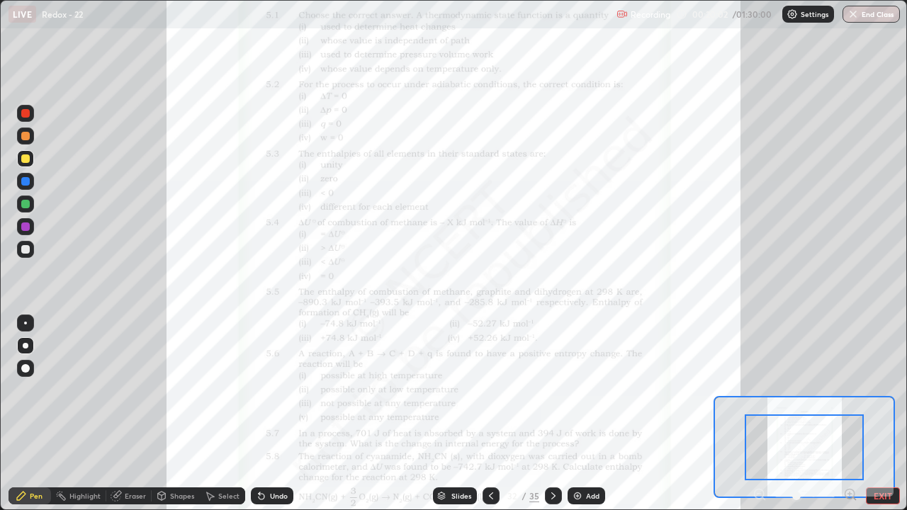
click at [849, 414] on icon at bounding box center [849, 494] width 0 height 4
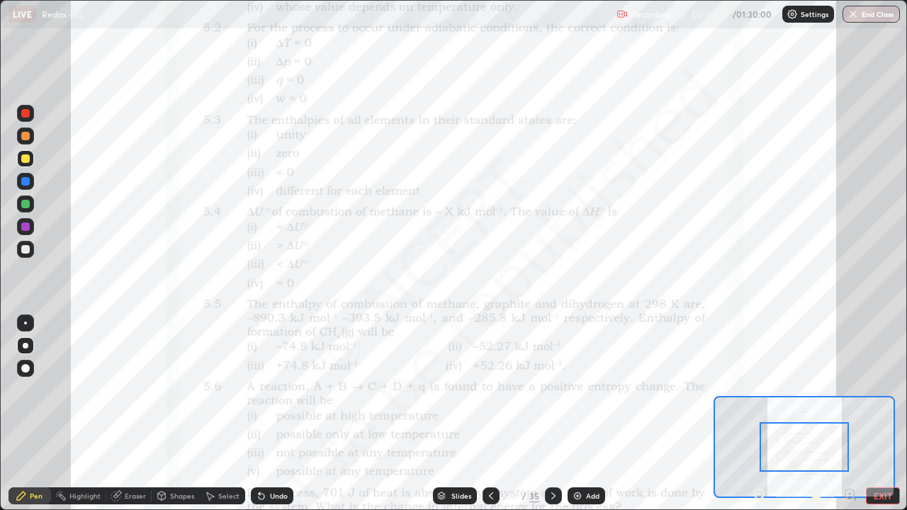
click at [849, 414] on icon at bounding box center [850, 494] width 4 height 0
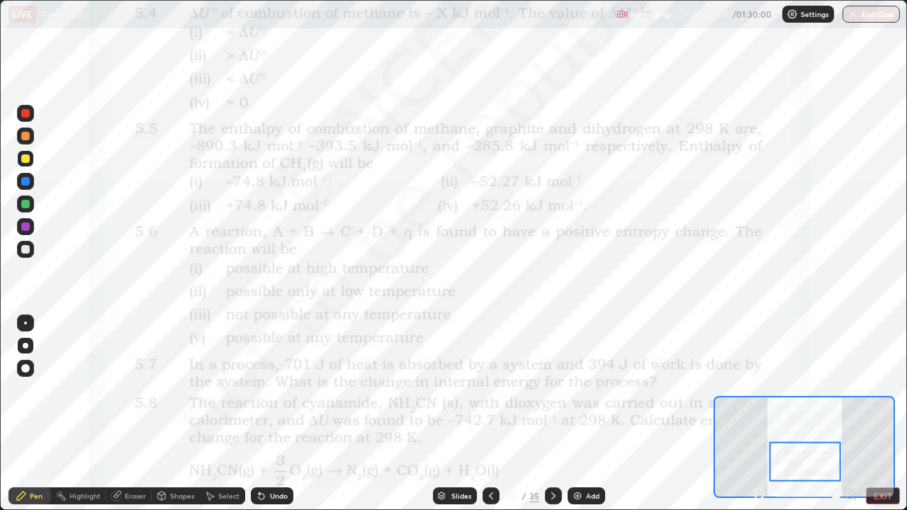
click at [140, 414] on div "Eraser" at bounding box center [135, 495] width 21 height 7
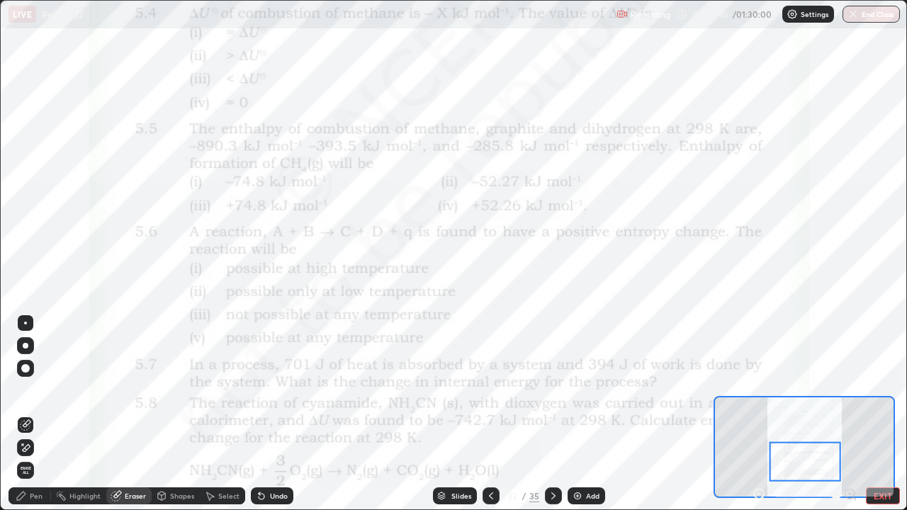
click at [25, 414] on span "Erase all" at bounding box center [26, 470] width 16 height 9
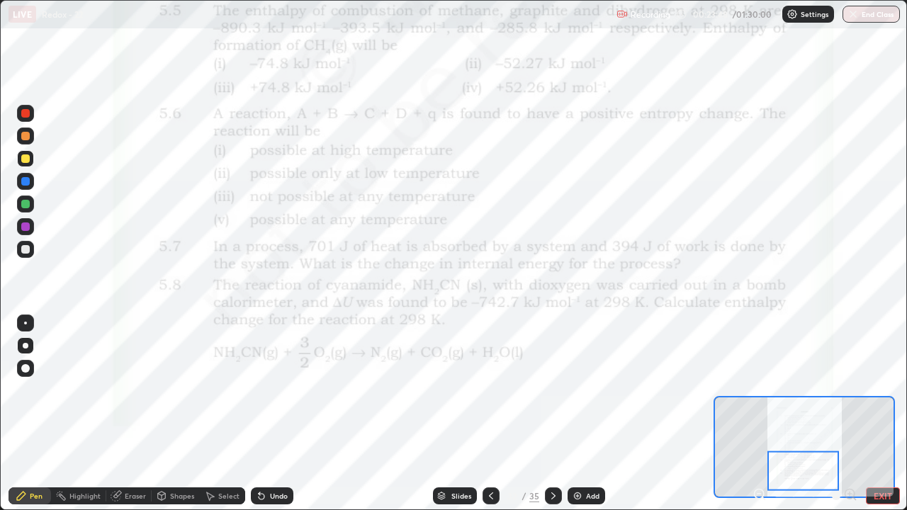
click at [137, 414] on div "Eraser" at bounding box center [135, 495] width 21 height 7
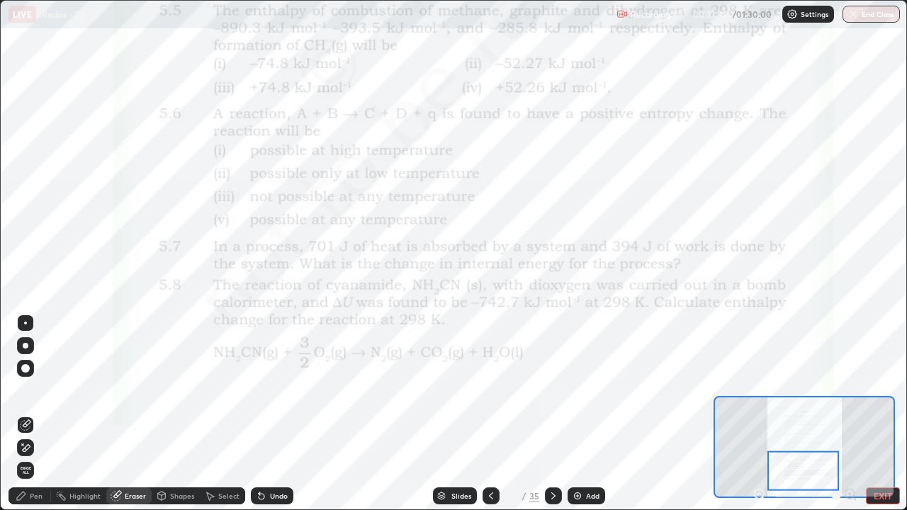
click at [36, 414] on div "Pen" at bounding box center [36, 495] width 13 height 7
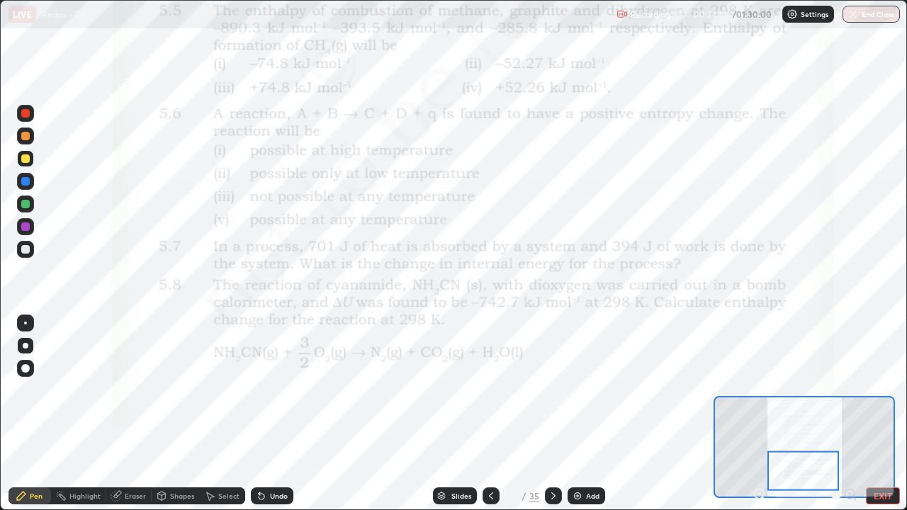
click at [129, 414] on div "Eraser" at bounding box center [135, 495] width 21 height 7
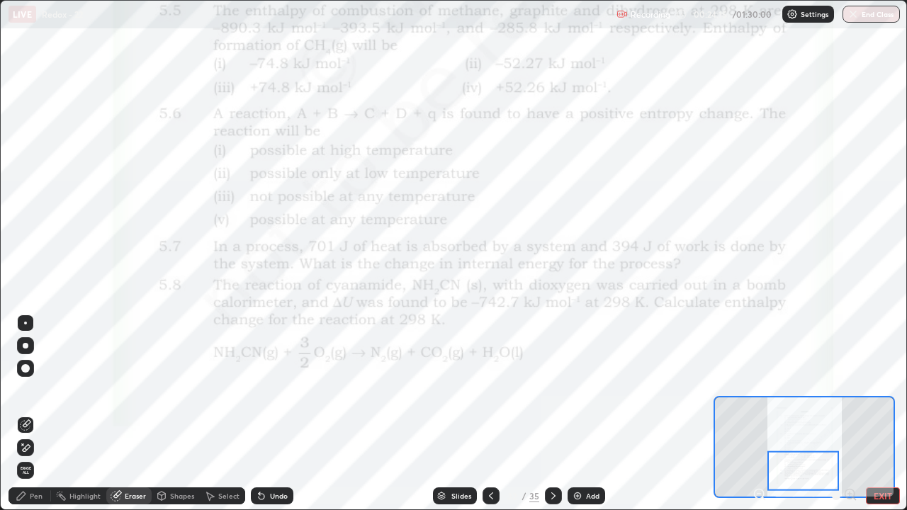
click at [26, 414] on span "Erase all" at bounding box center [26, 470] width 16 height 9
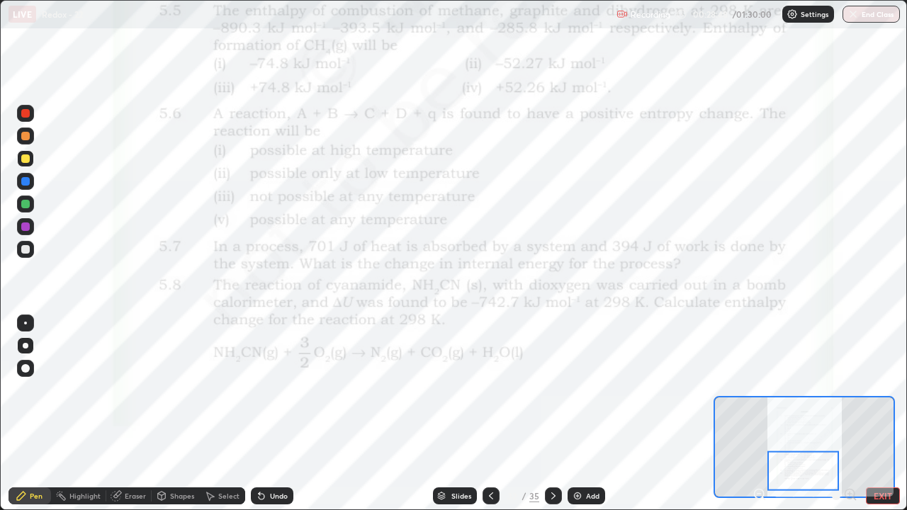
click at [551, 414] on icon at bounding box center [553, 495] width 11 height 11
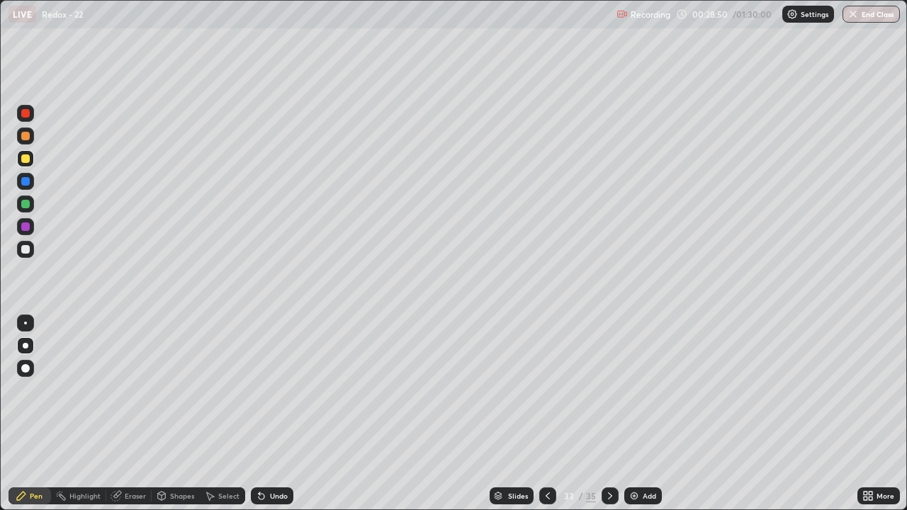
click at [607, 414] on icon at bounding box center [609, 495] width 11 height 11
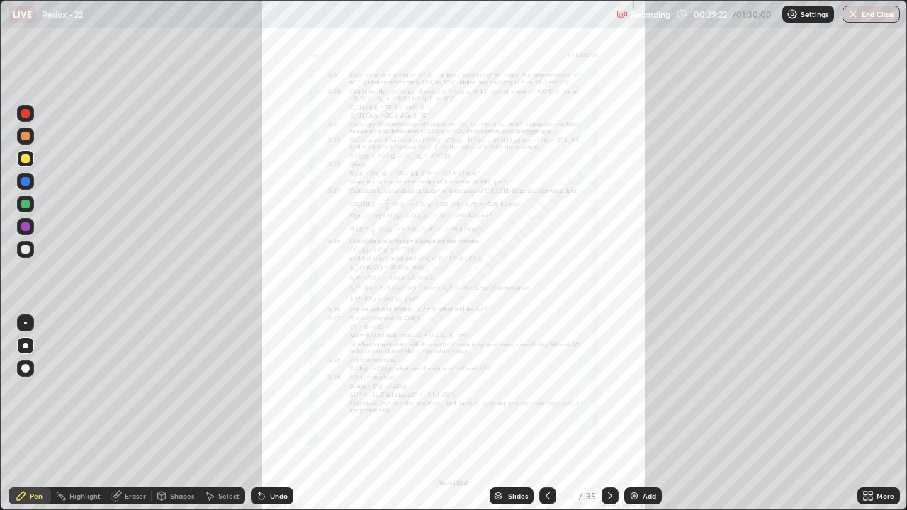
click at [876, 414] on div "More" at bounding box center [885, 495] width 18 height 7
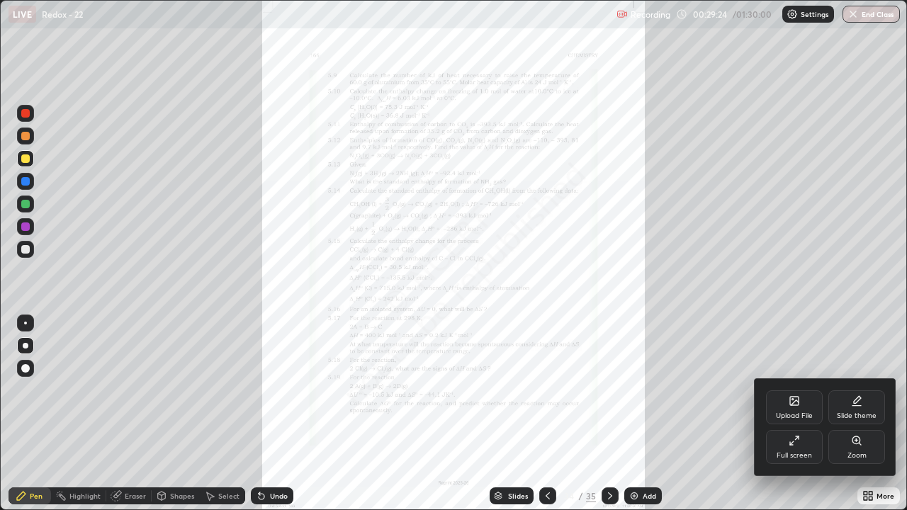
click at [855, 414] on div "Zoom" at bounding box center [856, 455] width 19 height 7
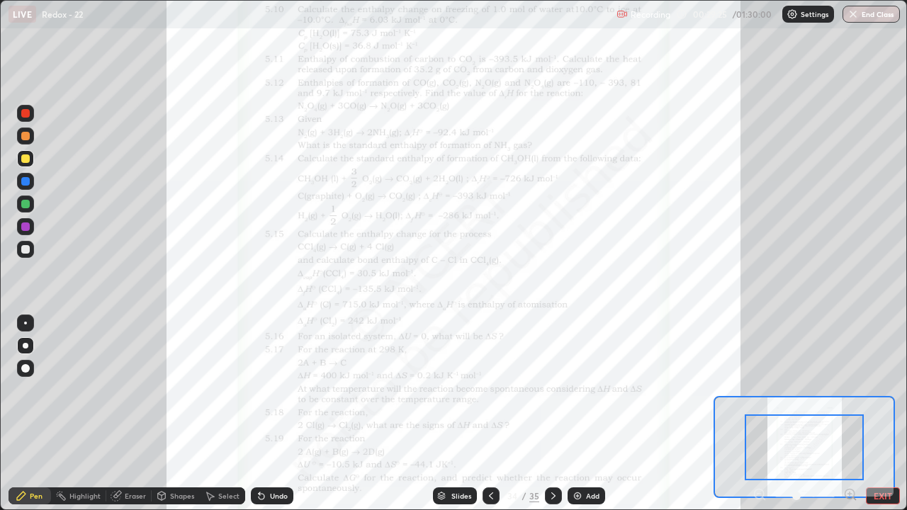
click at [854, 414] on icon at bounding box center [854, 498] width 3 height 3
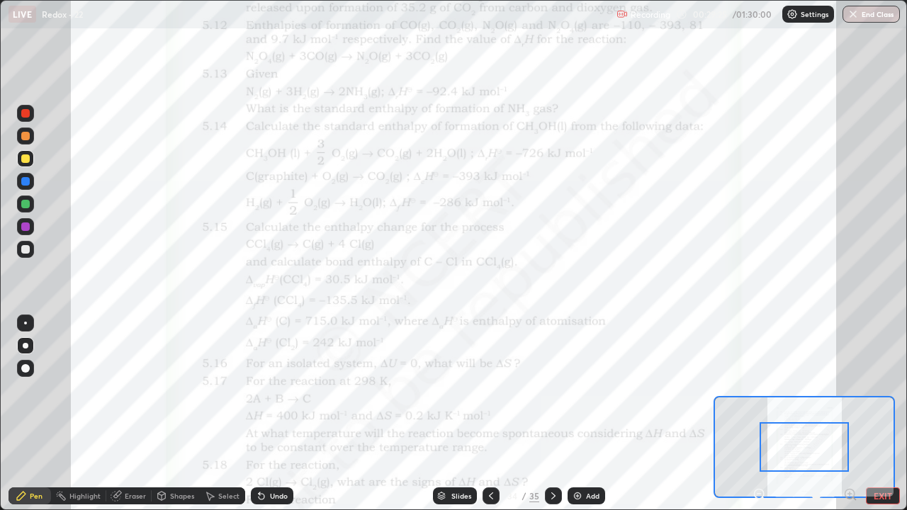
click at [849, 414] on icon at bounding box center [850, 494] width 4 height 0
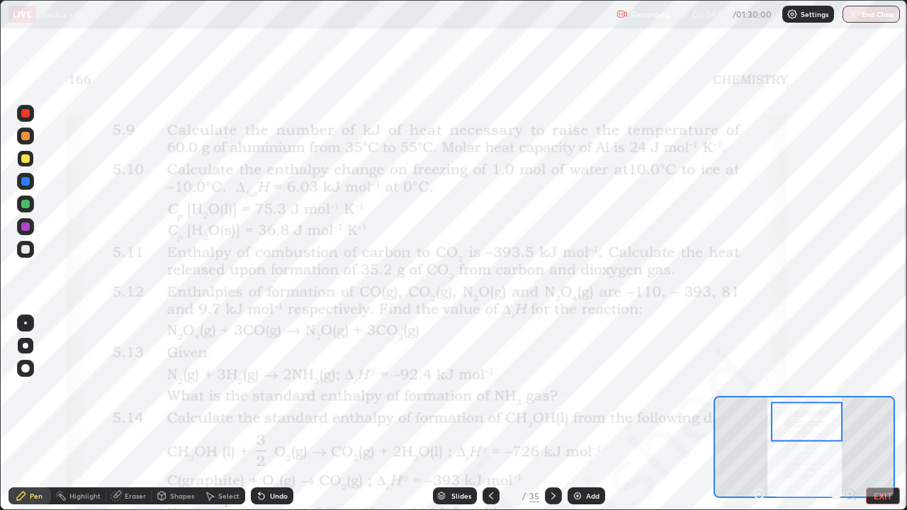
click at [135, 414] on div "Eraser" at bounding box center [135, 495] width 21 height 7
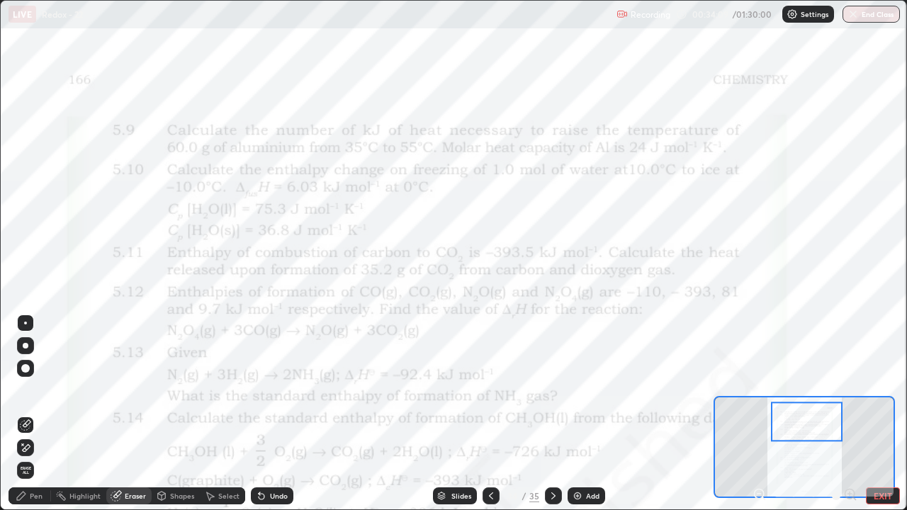
click at [26, 414] on span "Erase all" at bounding box center [26, 470] width 16 height 9
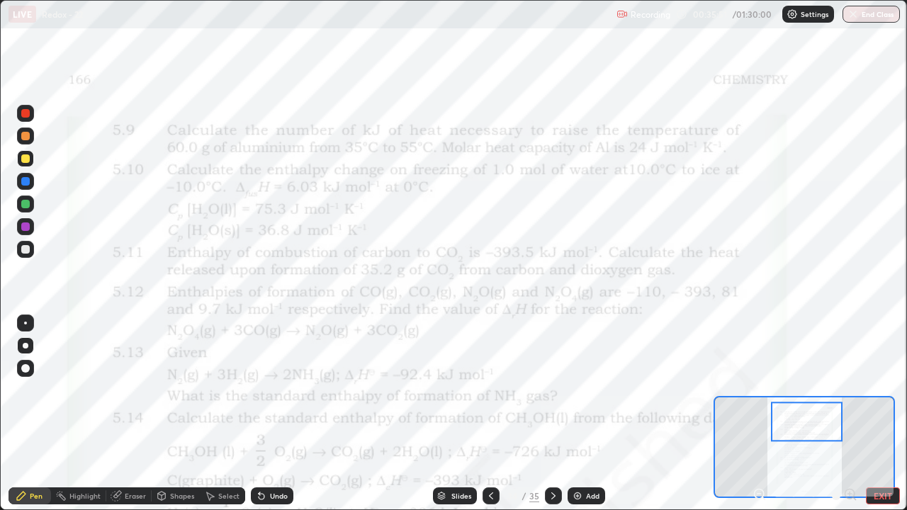
click at [575, 414] on img at bounding box center [577, 495] width 11 height 11
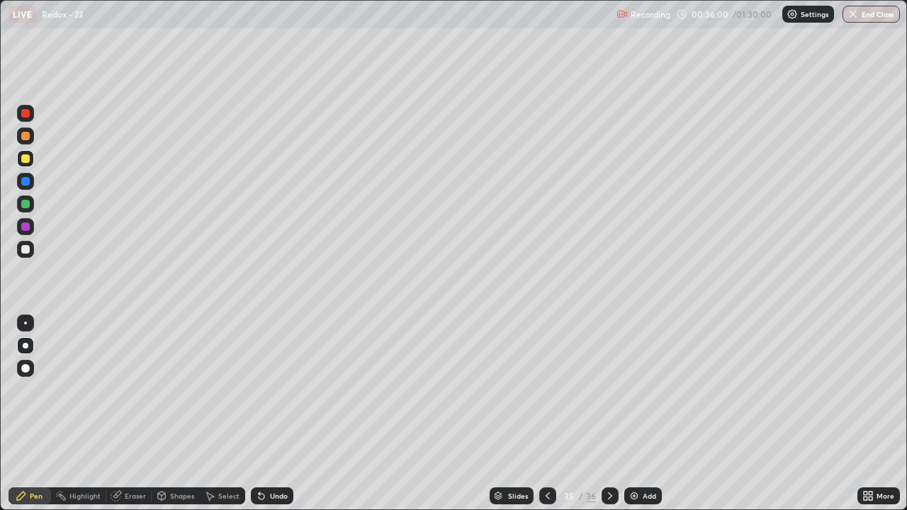
click at [133, 414] on div "Eraser" at bounding box center [135, 495] width 21 height 7
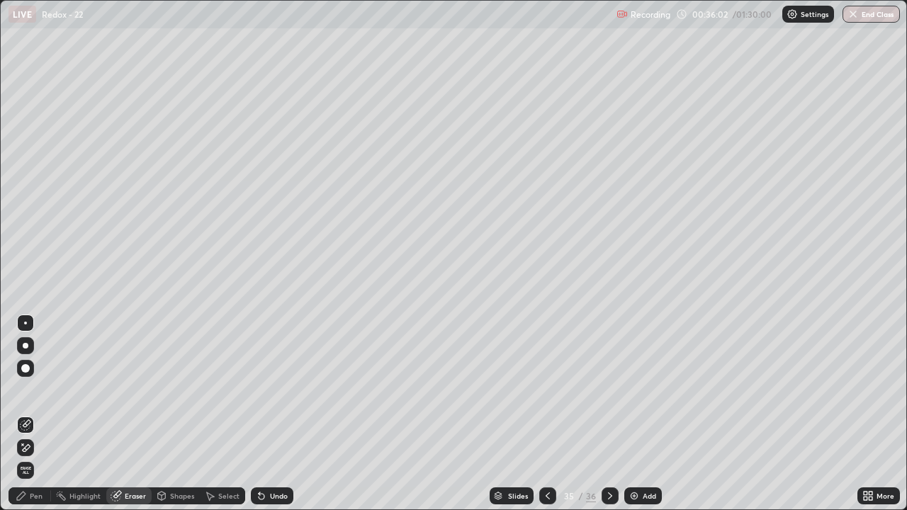
click at [43, 414] on div "Pen" at bounding box center [30, 495] width 43 height 17
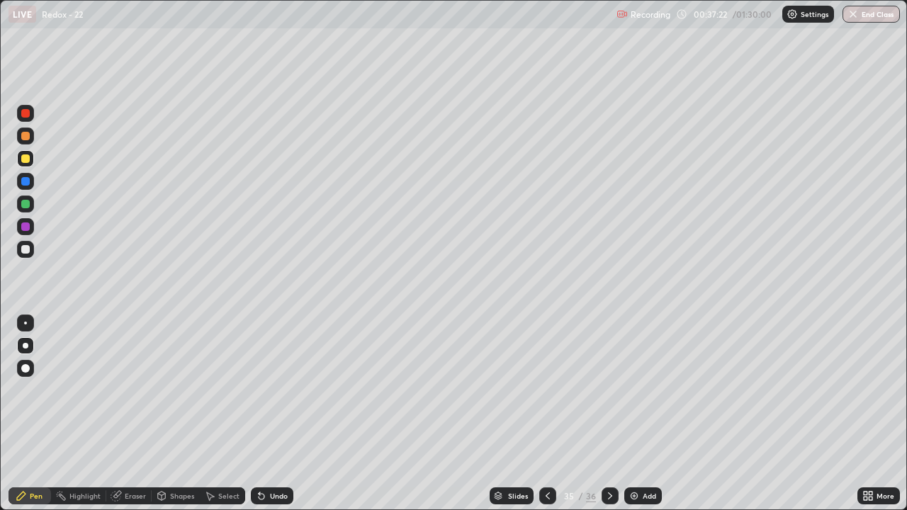
click at [132, 414] on div "Eraser" at bounding box center [128, 495] width 45 height 17
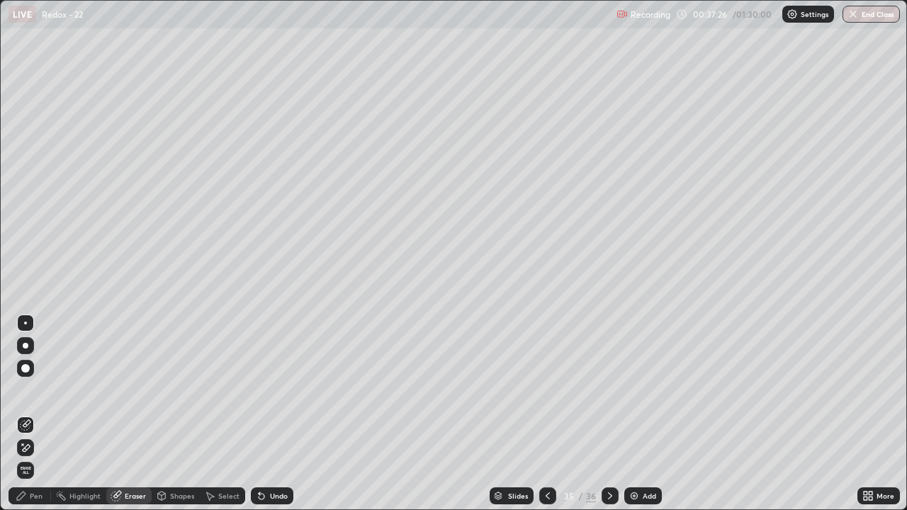
click at [40, 414] on div "Pen" at bounding box center [36, 495] width 13 height 7
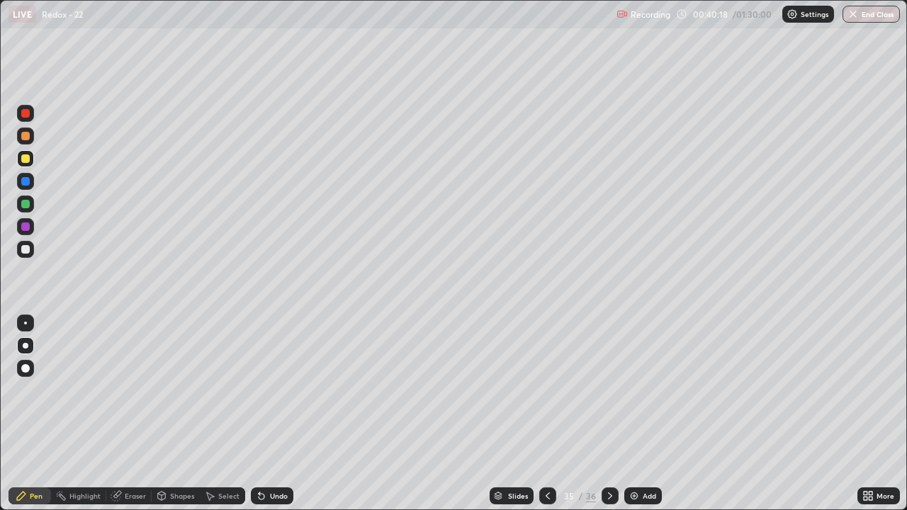
click at [133, 414] on div "Eraser" at bounding box center [135, 495] width 21 height 7
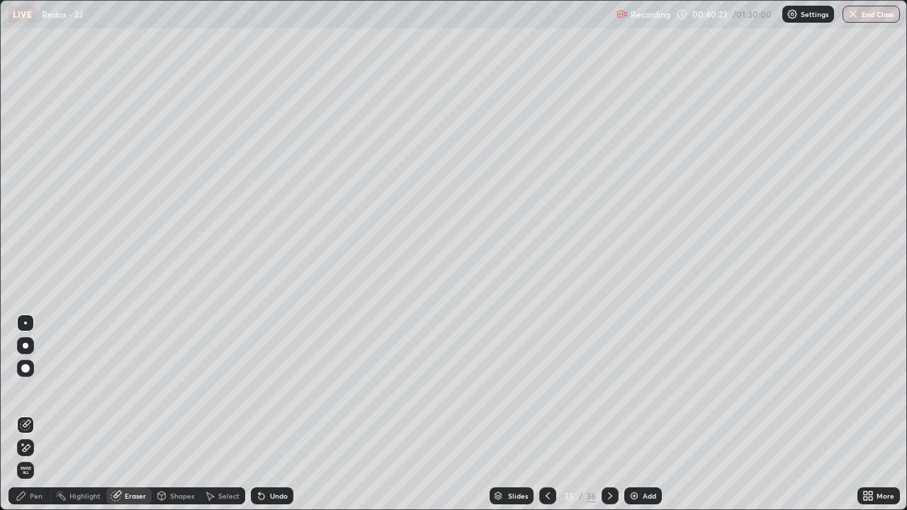
click at [43, 414] on div "Pen" at bounding box center [30, 495] width 43 height 17
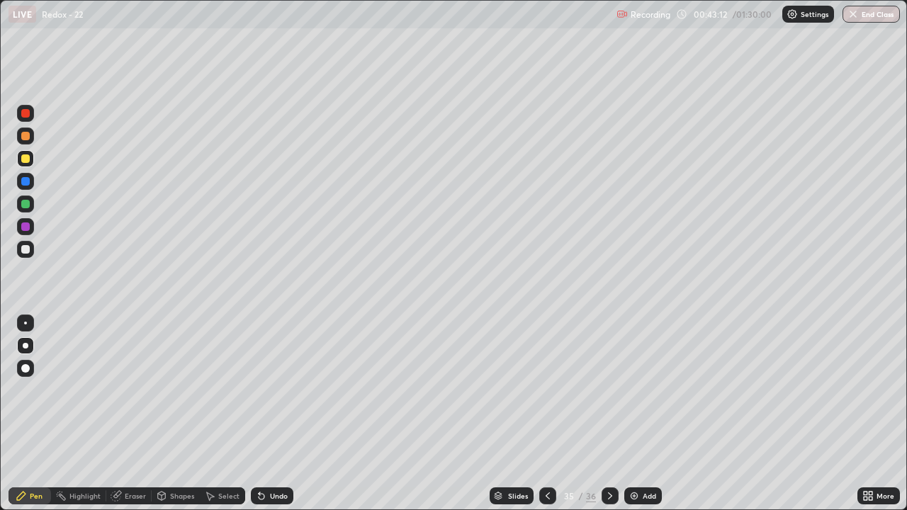
click at [138, 414] on div "Eraser" at bounding box center [135, 495] width 21 height 7
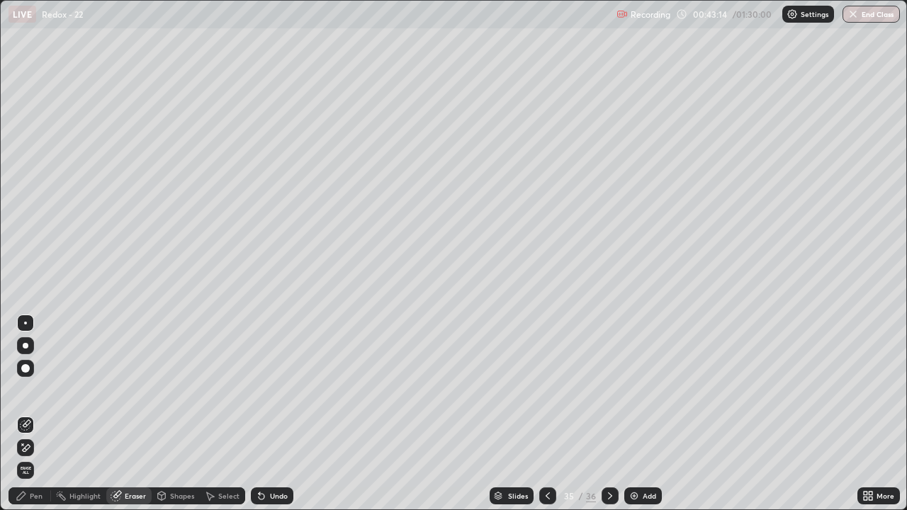
click at [40, 414] on div "Pen" at bounding box center [36, 495] width 13 height 7
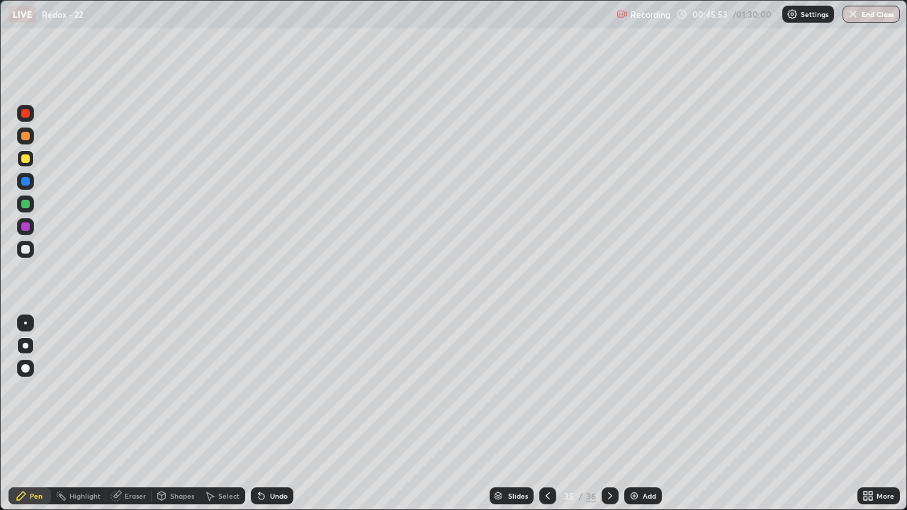
click at [608, 414] on icon at bounding box center [609, 495] width 11 height 11
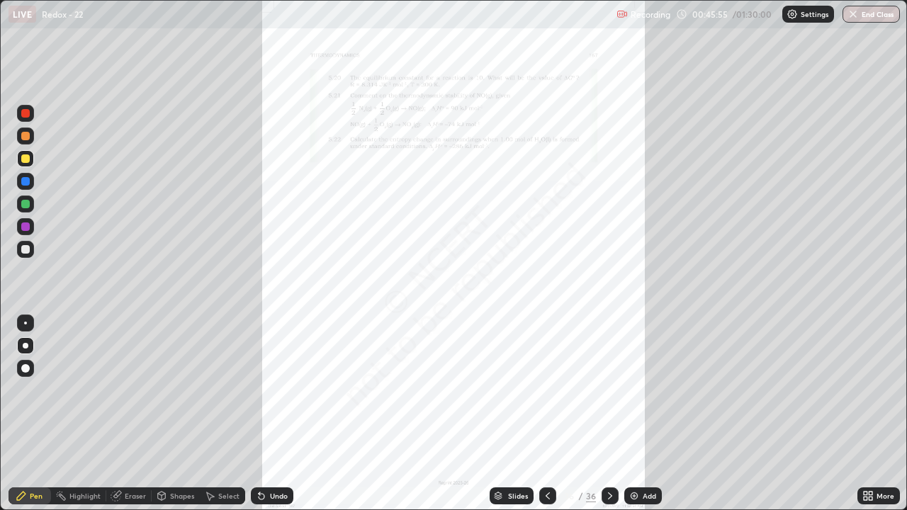
click at [544, 414] on icon at bounding box center [547, 495] width 11 height 11
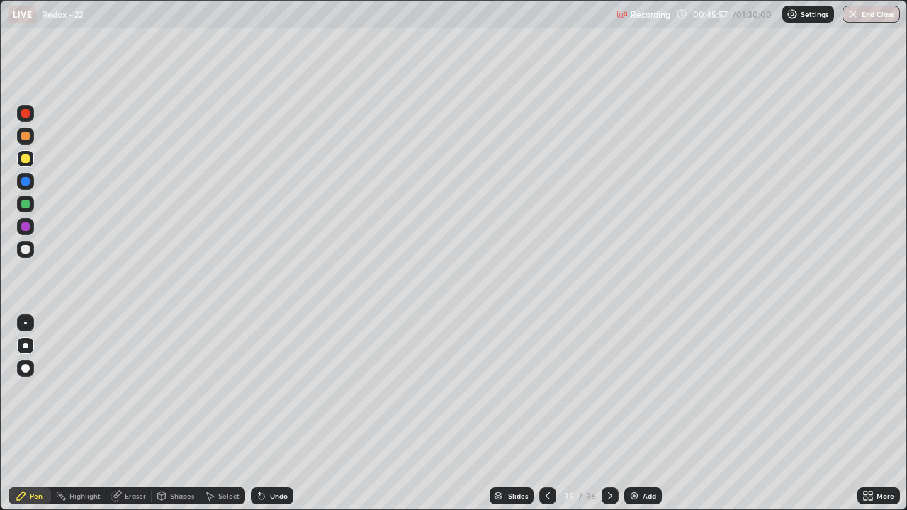
click at [548, 414] on icon at bounding box center [548, 495] width 4 height 7
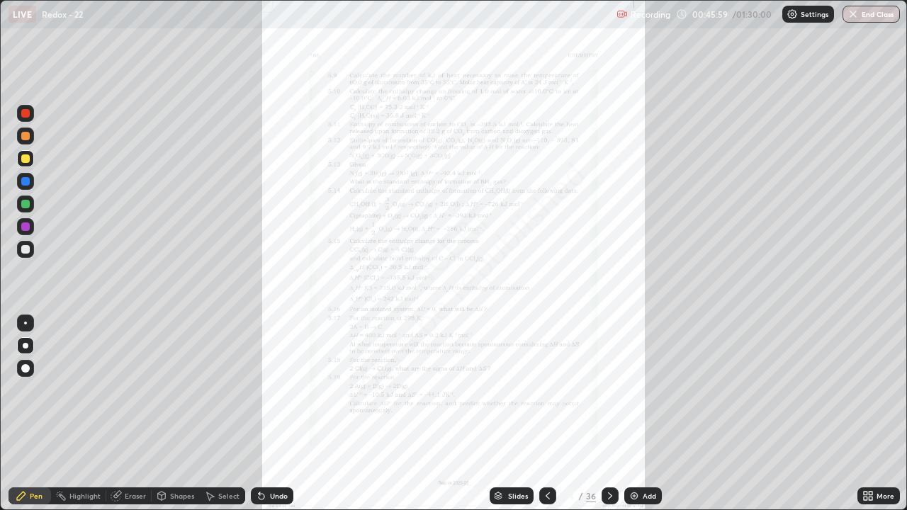
click at [883, 414] on div "More" at bounding box center [885, 495] width 18 height 7
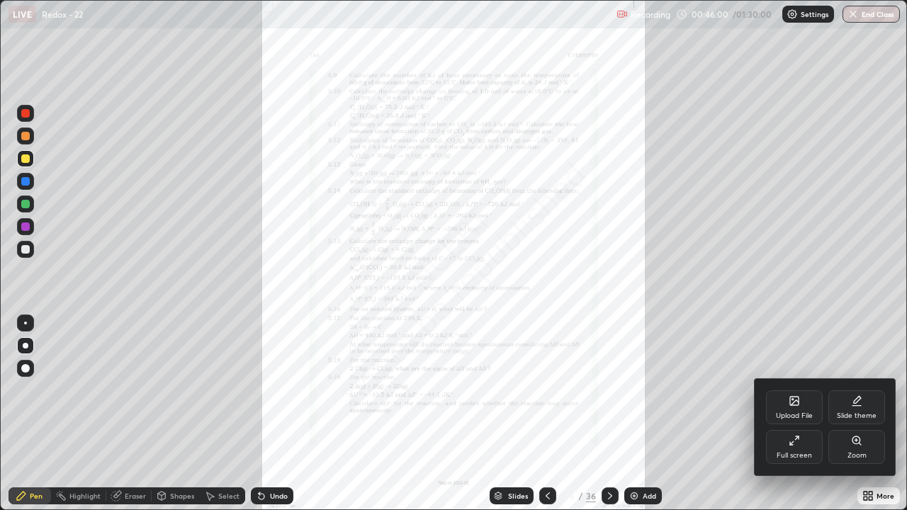
click at [860, 414] on div "Zoom" at bounding box center [856, 447] width 57 height 34
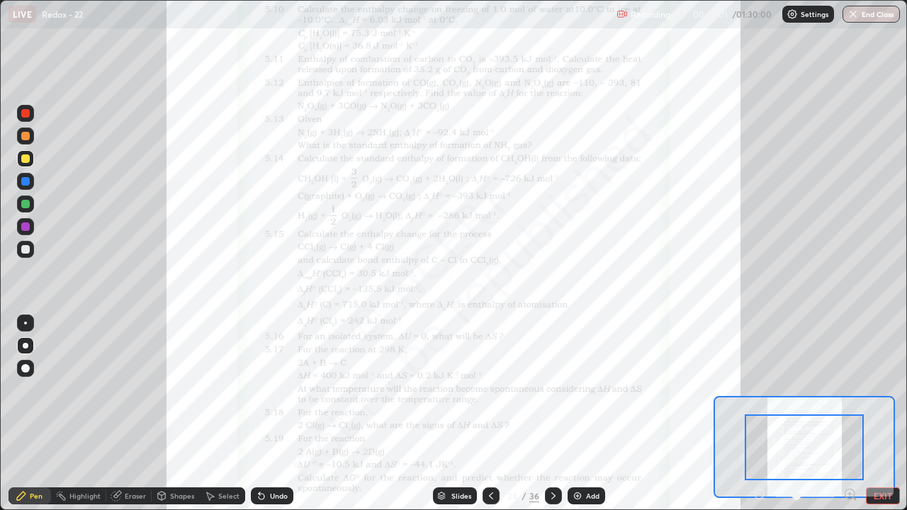
click at [849, 414] on icon at bounding box center [850, 494] width 4 height 0
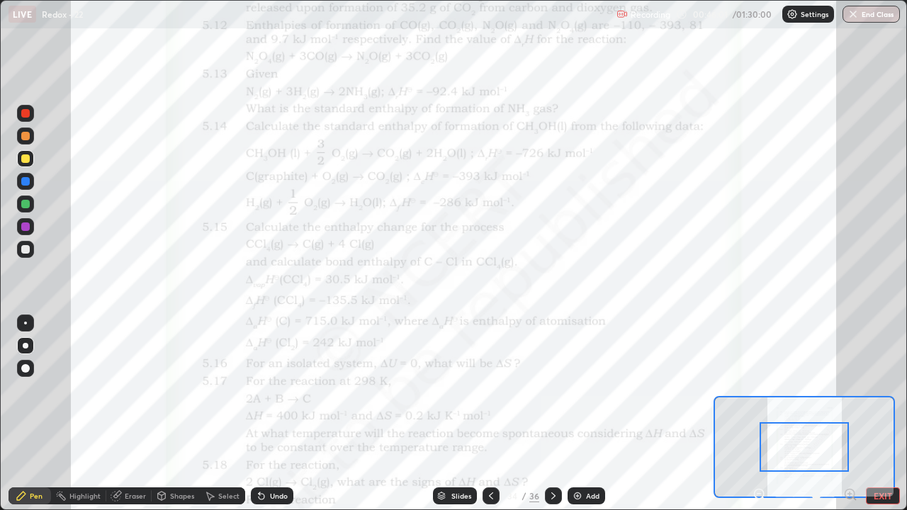
click at [854, 414] on icon at bounding box center [854, 498] width 3 height 3
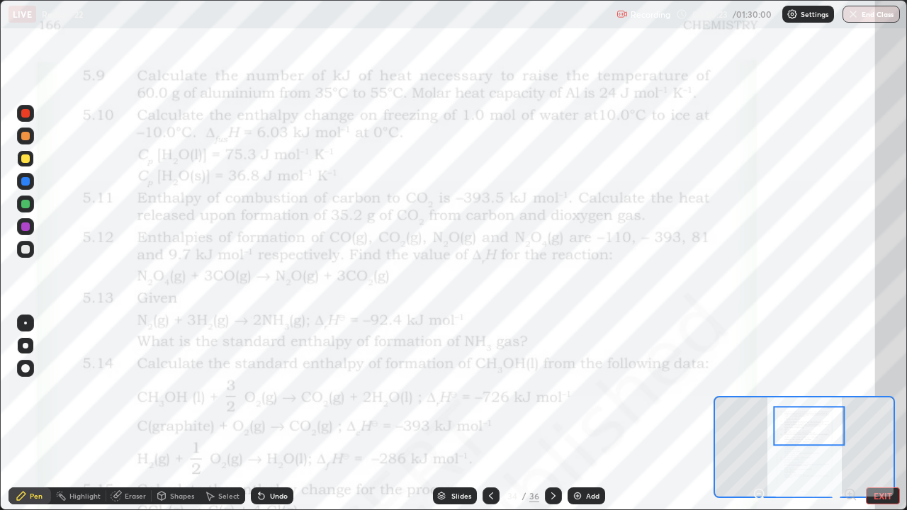
click at [135, 414] on div "Eraser" at bounding box center [135, 495] width 21 height 7
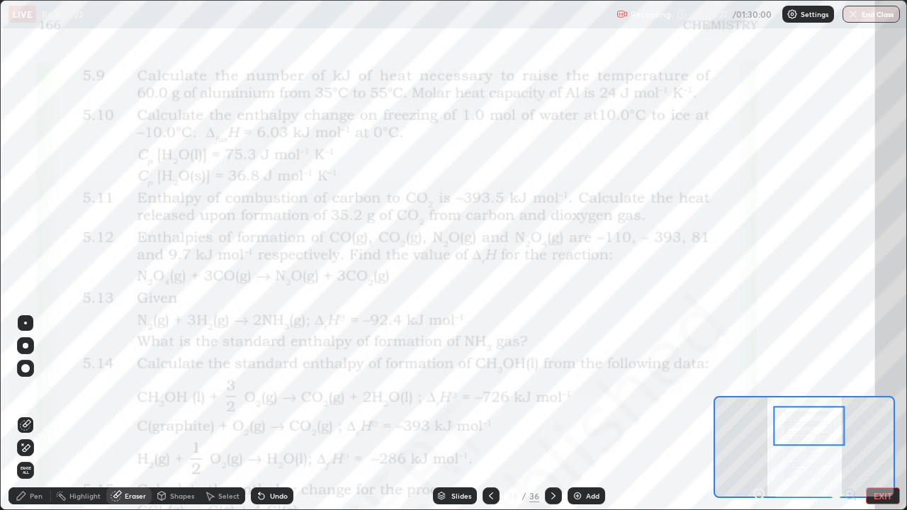
click at [42, 414] on div "Pen" at bounding box center [36, 495] width 13 height 7
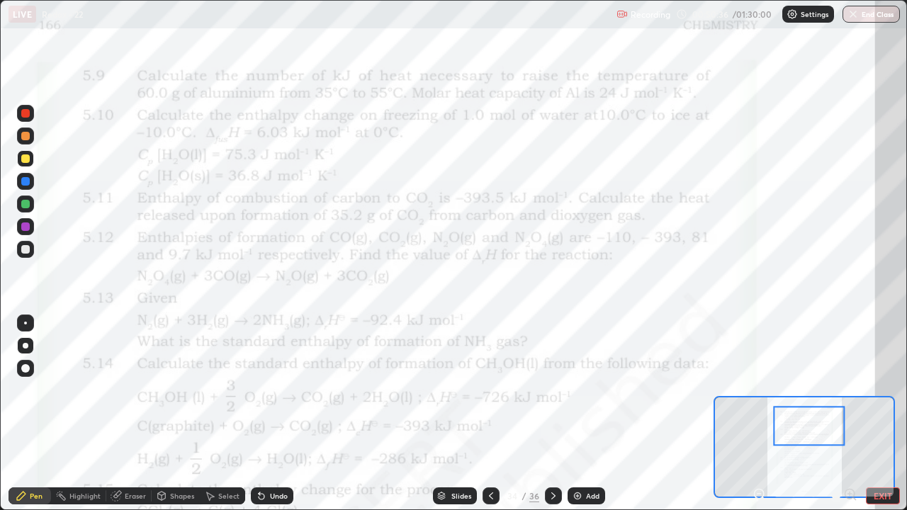
click at [135, 414] on div "Eraser" at bounding box center [135, 495] width 21 height 7
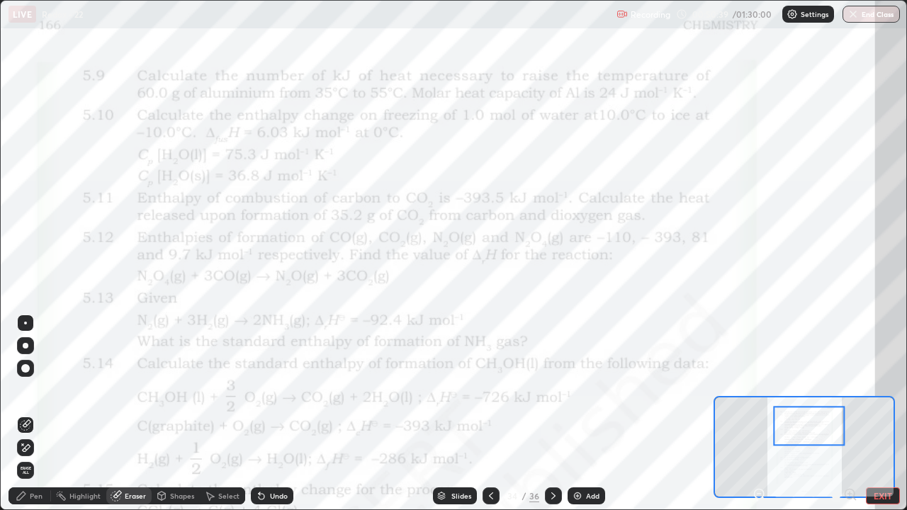
click at [40, 414] on div "Pen" at bounding box center [36, 495] width 13 height 7
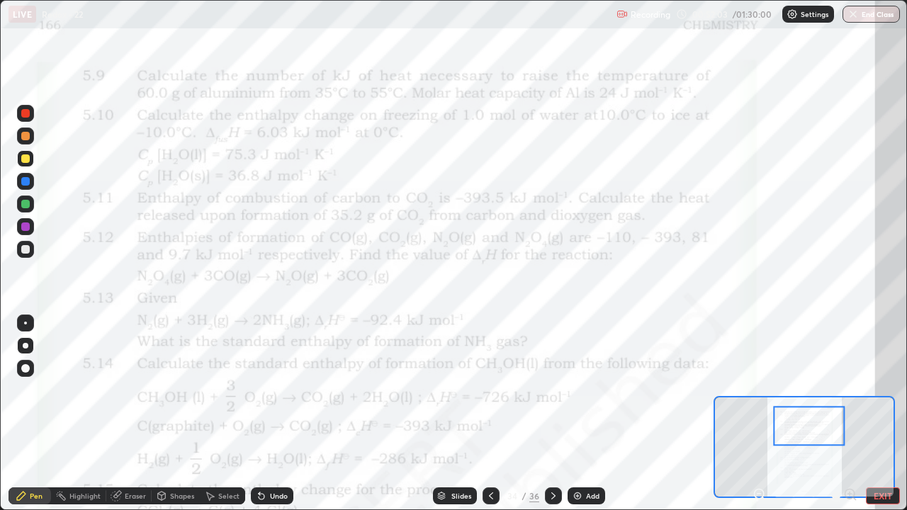
click at [140, 414] on div "Eraser" at bounding box center [128, 495] width 45 height 17
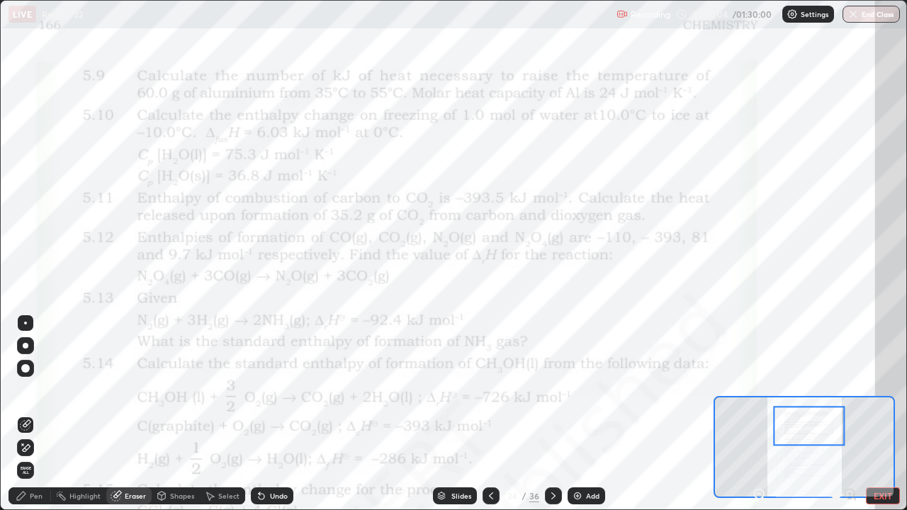
click at [28, 414] on span "Erase all" at bounding box center [26, 470] width 16 height 9
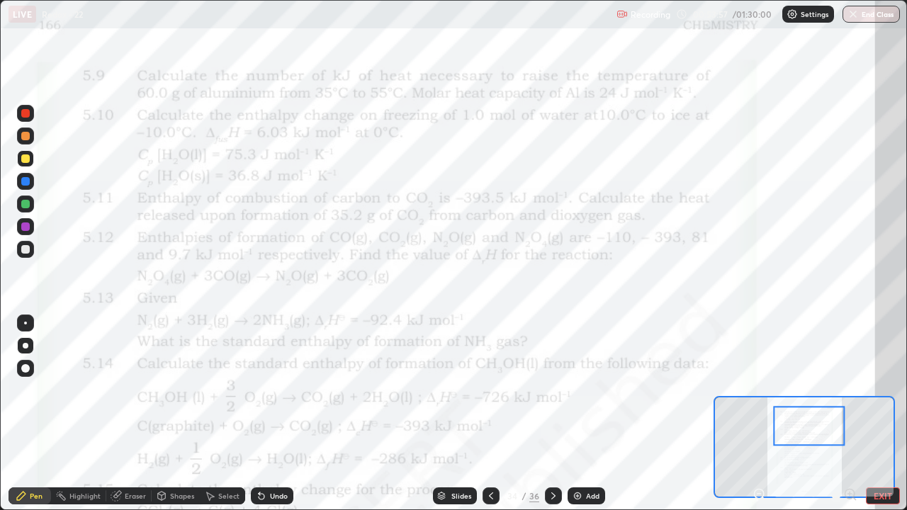
click at [128, 414] on div "Eraser" at bounding box center [128, 495] width 45 height 17
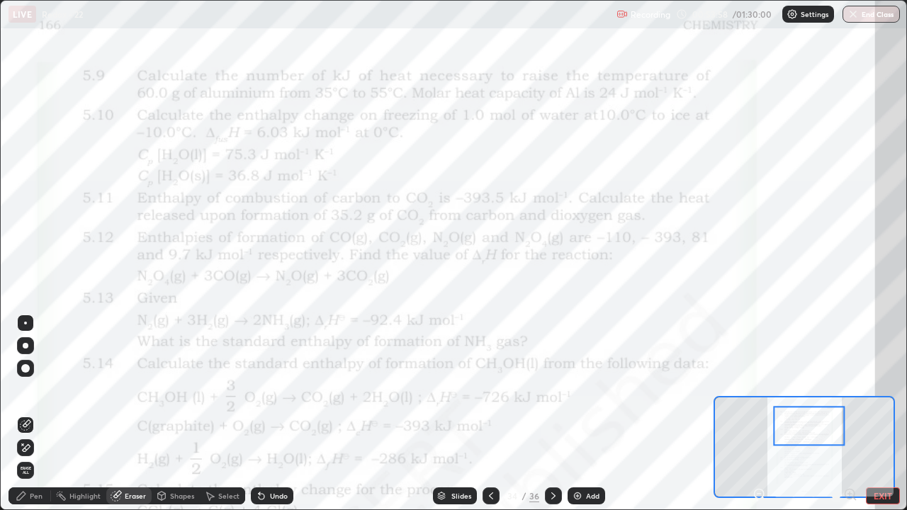
click at [26, 414] on span "Erase all" at bounding box center [26, 470] width 16 height 9
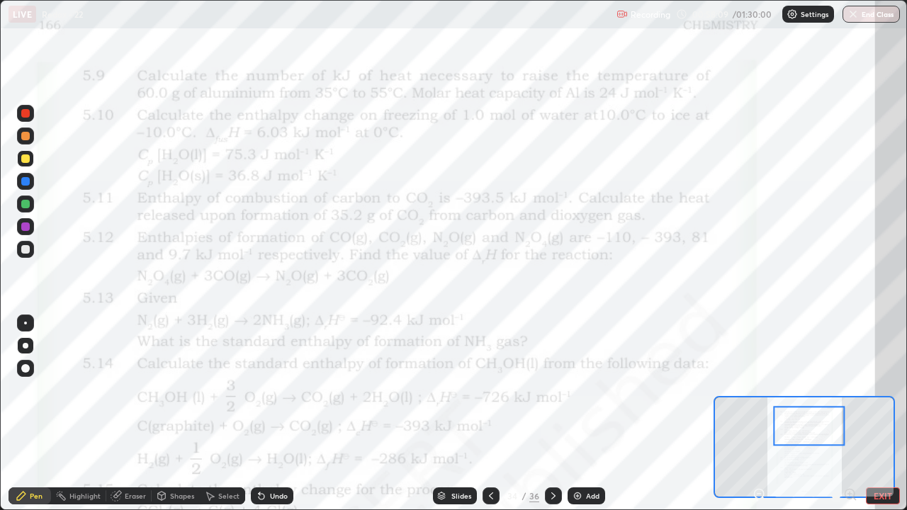
click at [132, 414] on div "Eraser" at bounding box center [135, 495] width 21 height 7
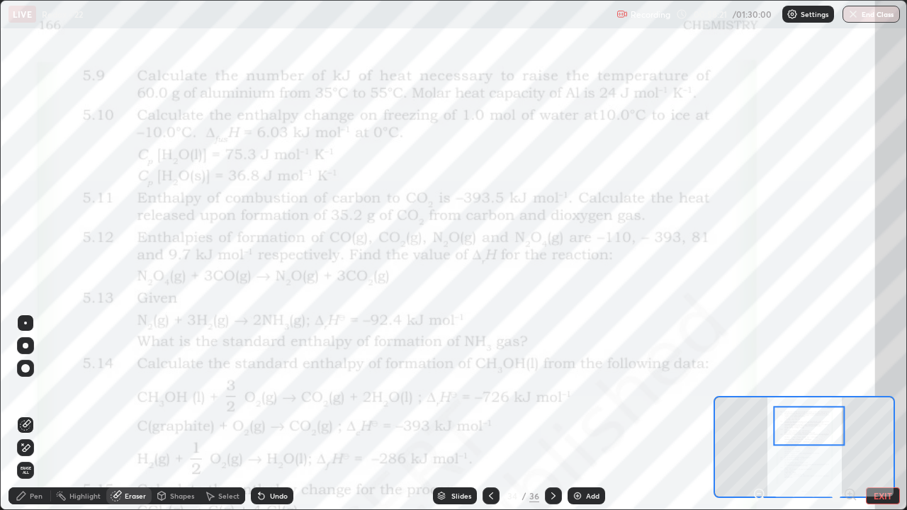
click at [41, 414] on div "Pen" at bounding box center [30, 495] width 43 height 17
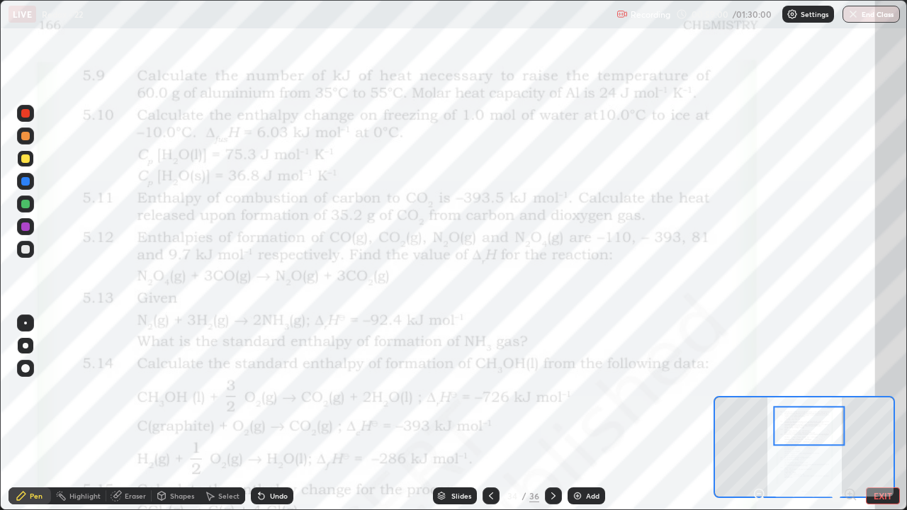
click at [809, 414] on div at bounding box center [809, 427] width 72 height 40
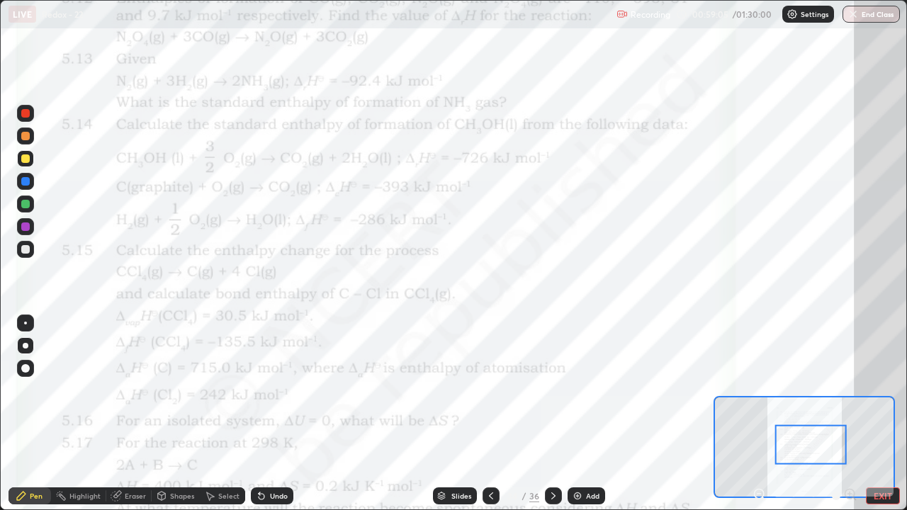
click at [131, 414] on div "Eraser" at bounding box center [135, 495] width 21 height 7
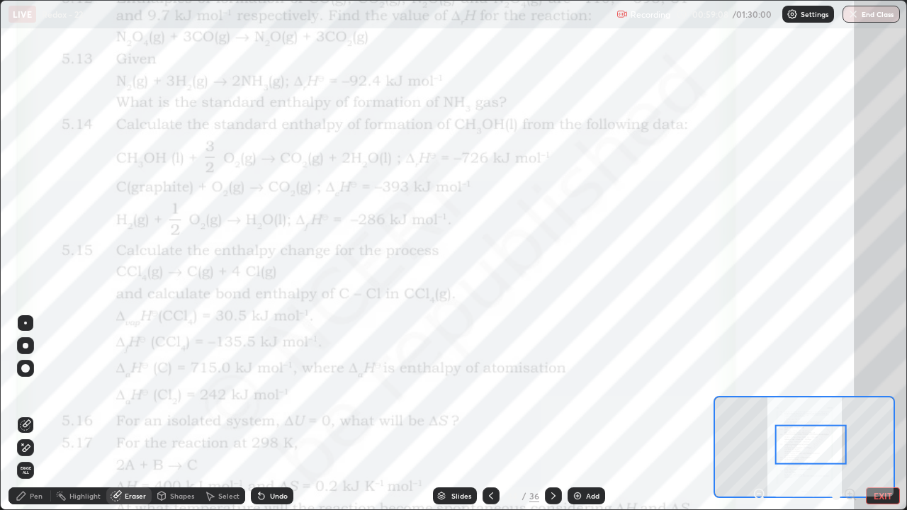
click at [26, 414] on span "Erase all" at bounding box center [26, 470] width 16 height 9
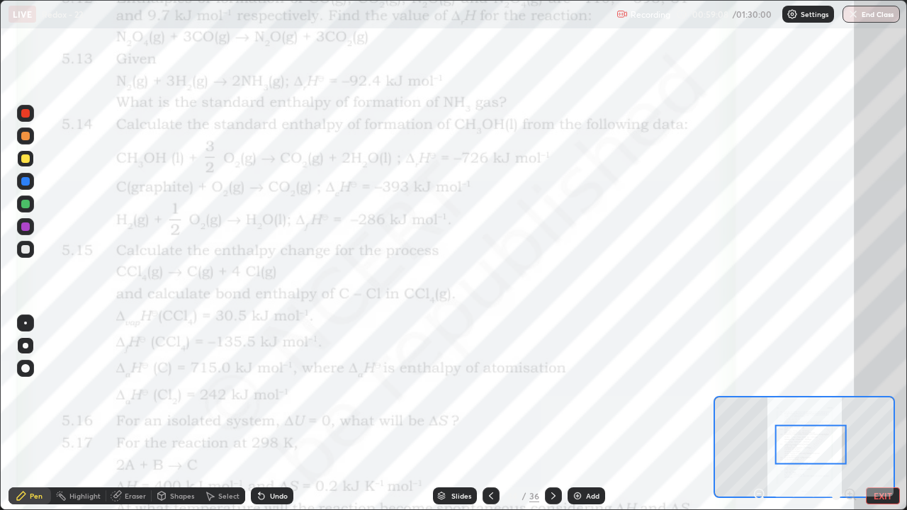
click at [37, 414] on div "Pen" at bounding box center [30, 495] width 43 height 17
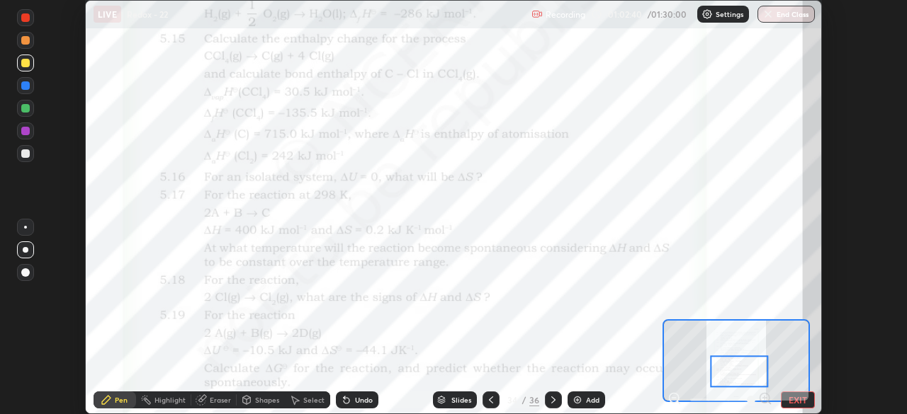
scroll to position [70434, 69941]
click at [754, 377] on div at bounding box center [739, 372] width 57 height 32
click at [755, 375] on div at bounding box center [739, 372] width 57 height 32
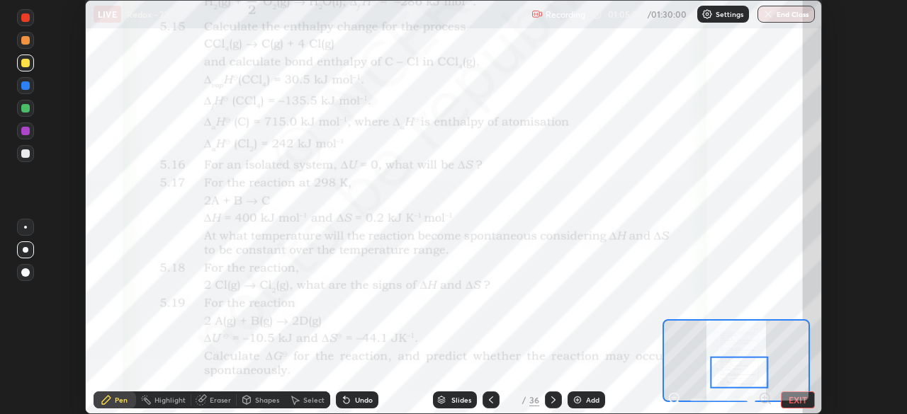
click at [221, 407] on div "Eraser" at bounding box center [213, 400] width 45 height 17
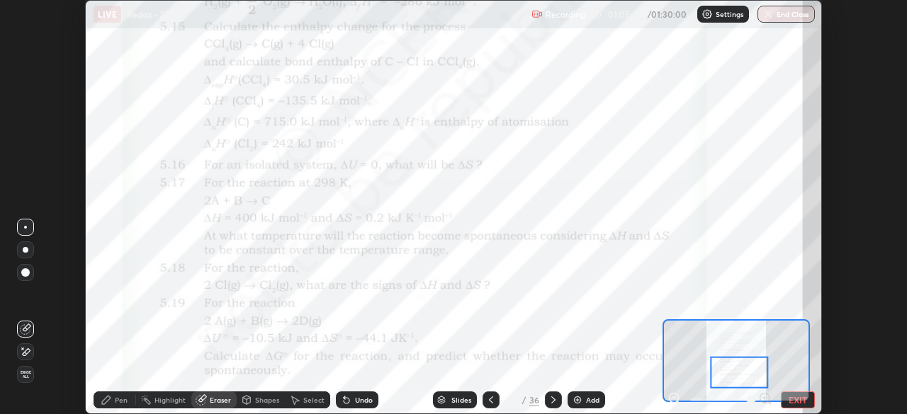
click at [26, 377] on span "Erase all" at bounding box center [26, 375] width 16 height 9
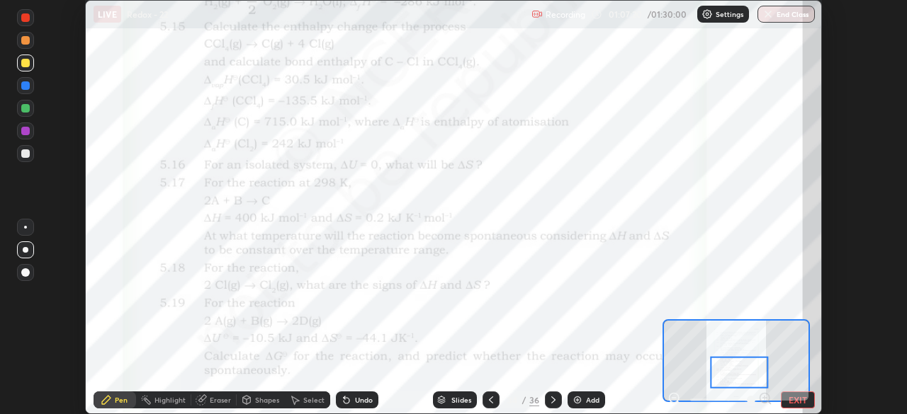
click at [215, 407] on div "Eraser" at bounding box center [213, 400] width 45 height 17
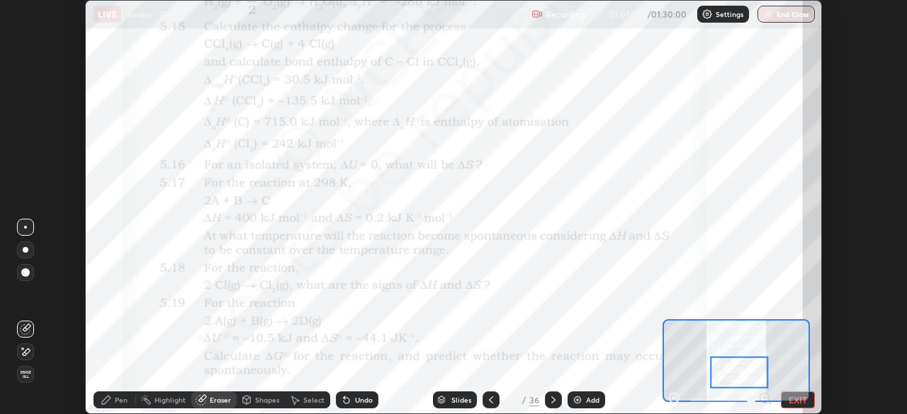
click at [120, 400] on div "Pen" at bounding box center [121, 400] width 13 height 7
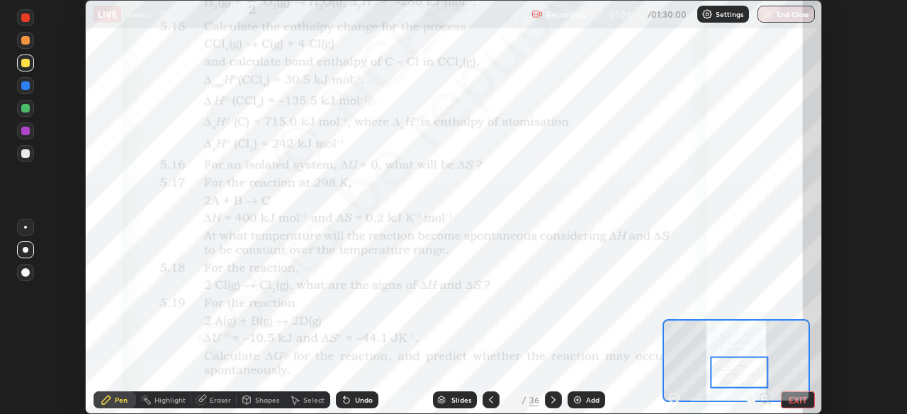
click at [780, 320] on div at bounding box center [735, 361] width 147 height 83
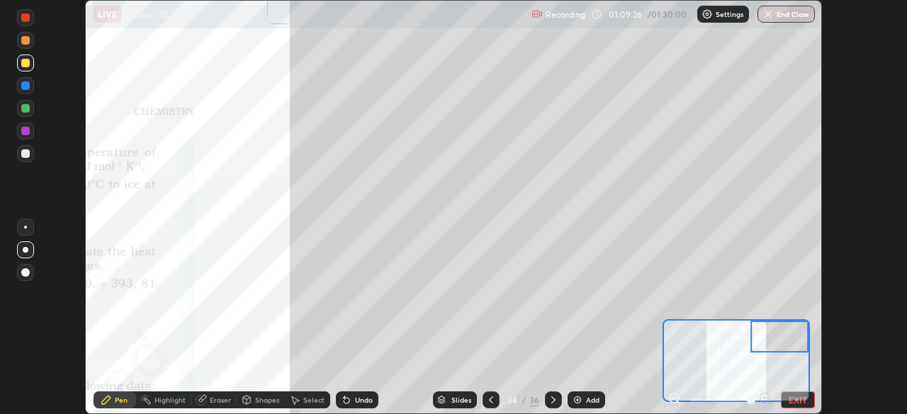
click at [674, 398] on icon at bounding box center [674, 398] width 4 height 0
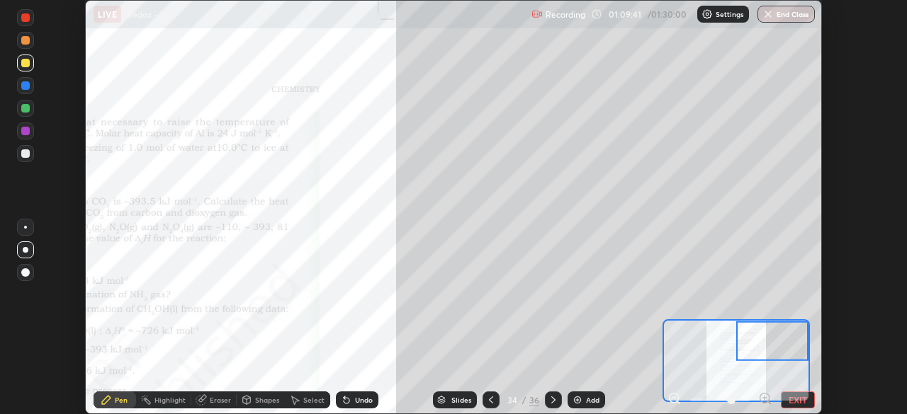
click at [764, 398] on icon at bounding box center [765, 398] width 4 height 0
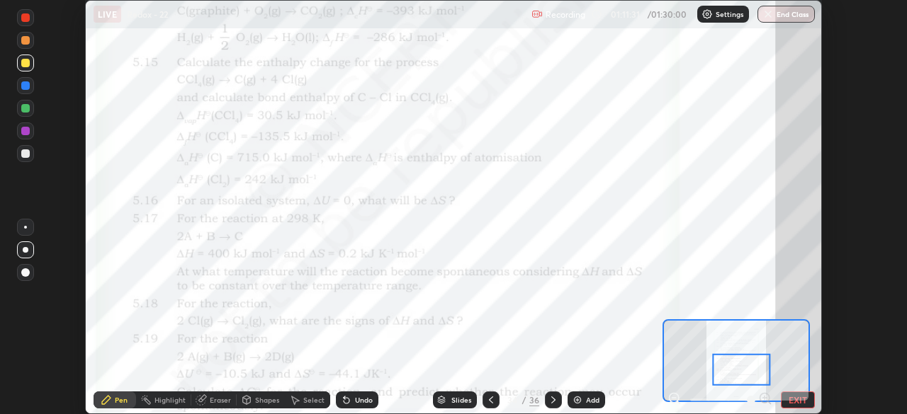
click at [219, 403] on div "Eraser" at bounding box center [220, 400] width 21 height 7
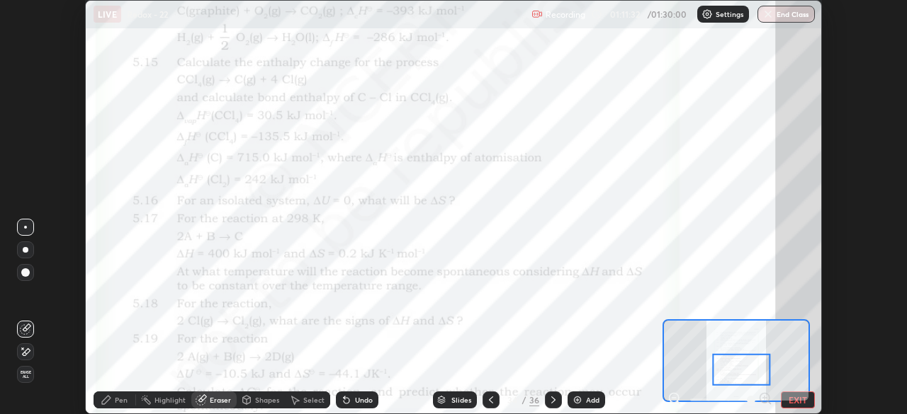
click at [26, 377] on span "Erase all" at bounding box center [26, 375] width 16 height 9
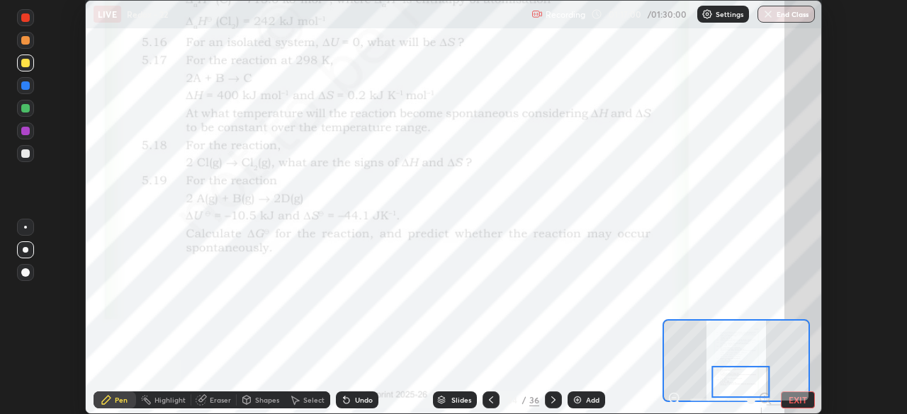
click at [216, 402] on div "Eraser" at bounding box center [220, 400] width 21 height 7
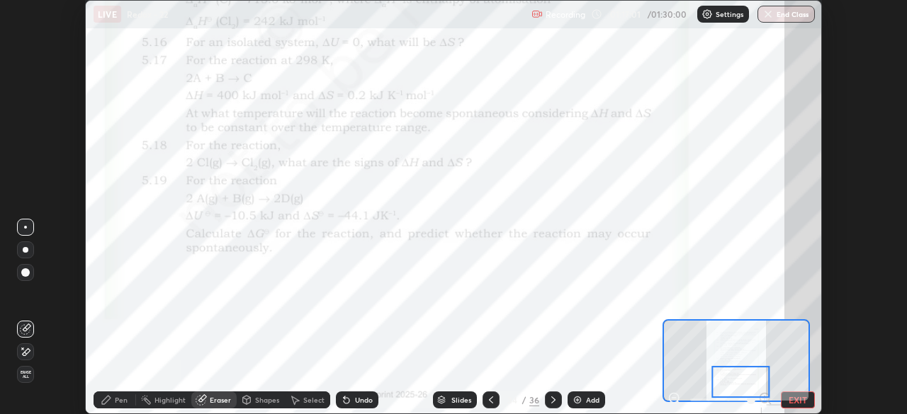
click at [31, 373] on span "Erase all" at bounding box center [26, 375] width 16 height 9
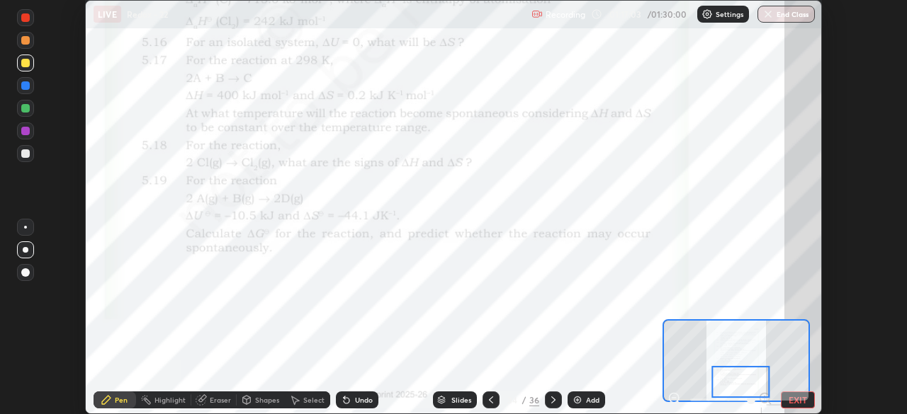
click at [125, 404] on div "Pen" at bounding box center [121, 400] width 13 height 7
click at [552, 400] on icon at bounding box center [553, 400] width 11 height 11
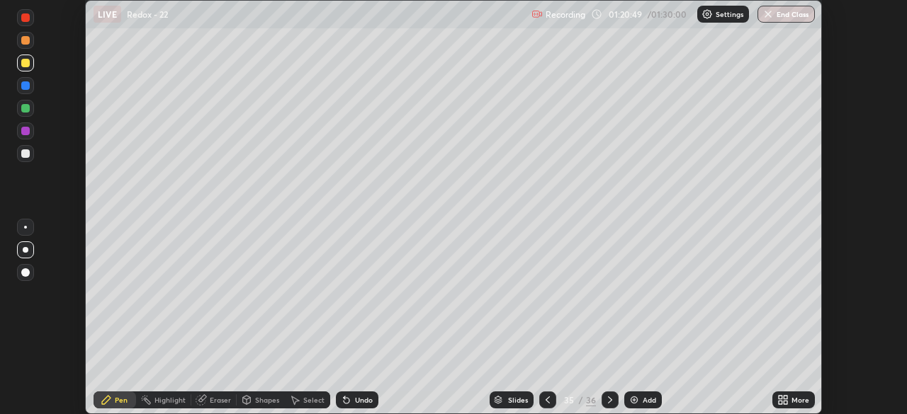
click at [607, 402] on icon at bounding box center [609, 400] width 11 height 11
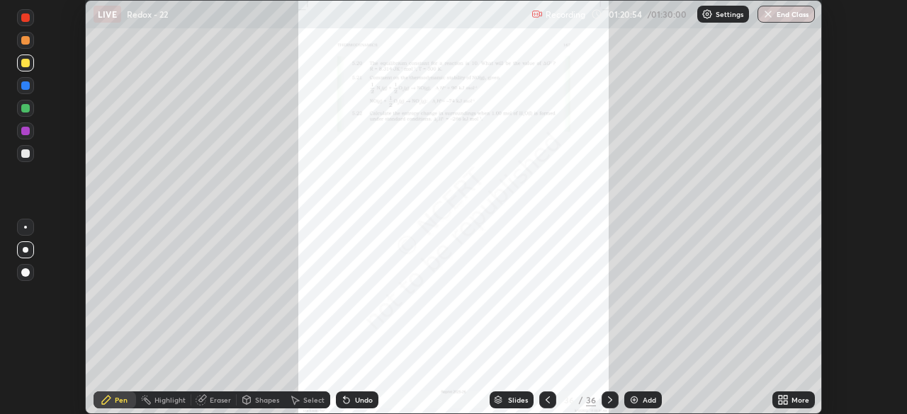
click at [633, 401] on img at bounding box center [633, 400] width 11 height 11
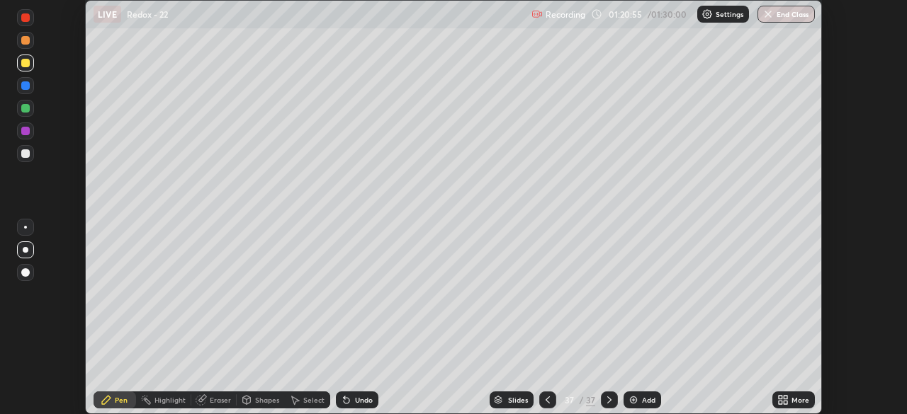
click at [608, 400] on icon at bounding box center [609, 400] width 11 height 11
click at [546, 400] on icon at bounding box center [547, 400] width 11 height 11
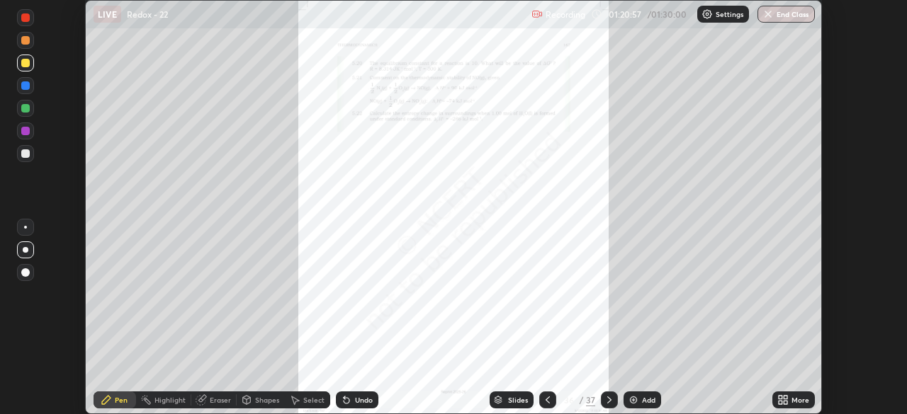
click at [791, 402] on div "More" at bounding box center [793, 400] width 43 height 17
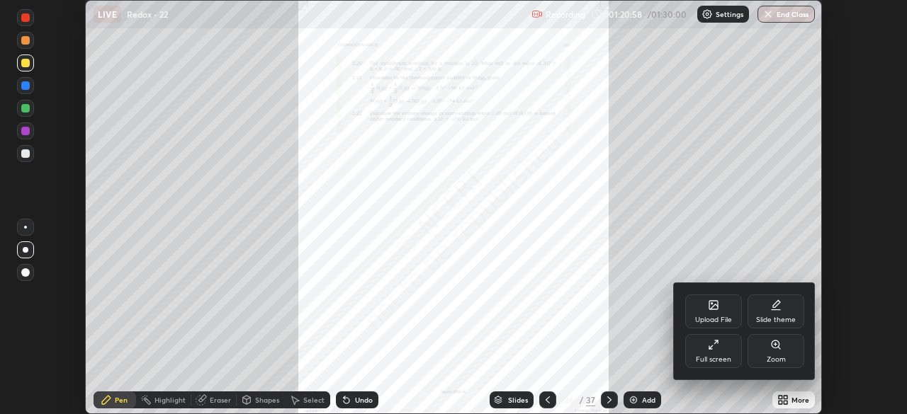
click at [776, 357] on div "Zoom" at bounding box center [776, 359] width 19 height 7
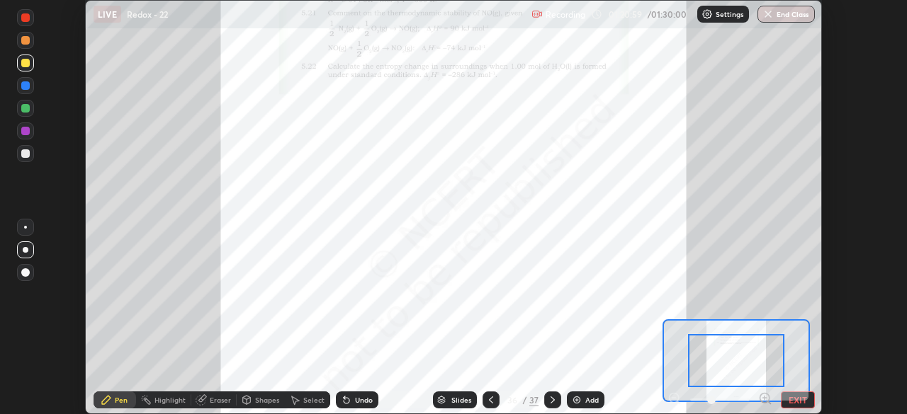
click at [780, 354] on div at bounding box center [736, 360] width 96 height 53
click at [764, 398] on icon at bounding box center [765, 398] width 4 height 0
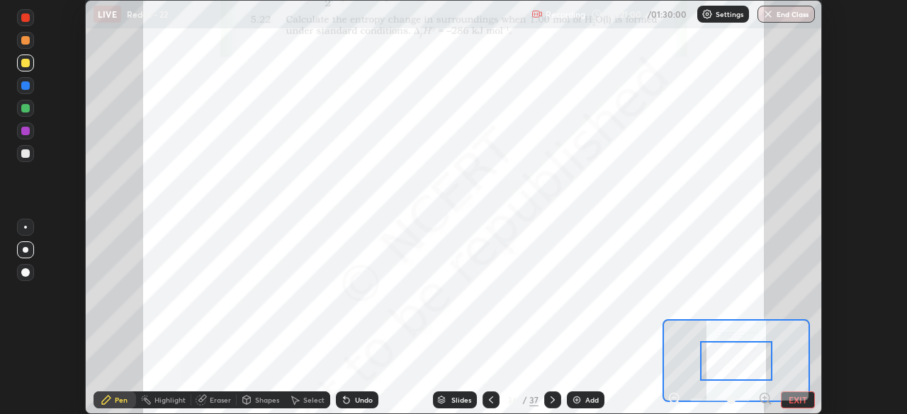
click at [765, 399] on icon at bounding box center [765, 399] width 14 height 14
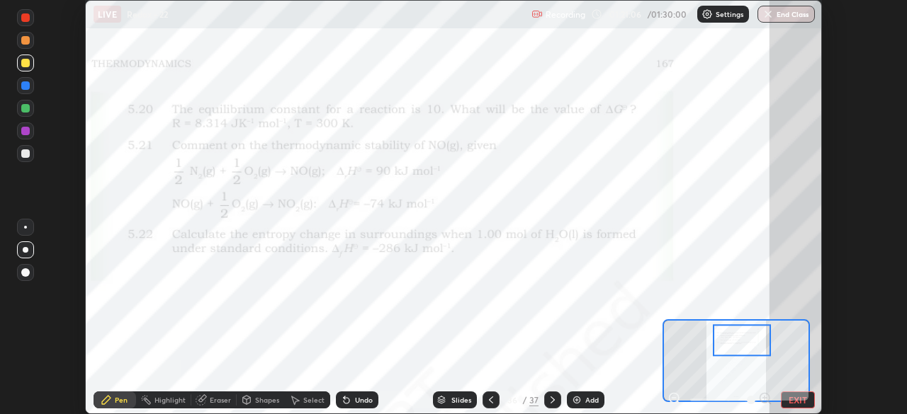
click at [123, 403] on div "Pen" at bounding box center [121, 400] width 13 height 7
click at [781, 20] on button "End Class" at bounding box center [785, 14] width 57 height 17
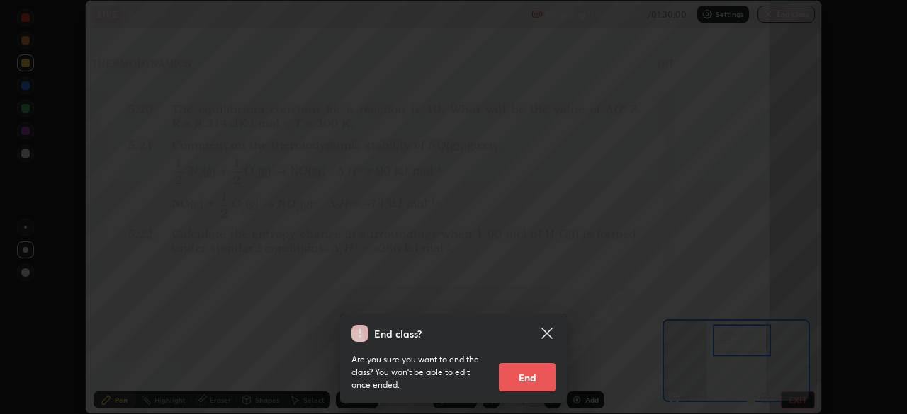
click at [531, 390] on button "End" at bounding box center [527, 377] width 57 height 28
